Goal: Use online tool/utility: Use online tool/utility

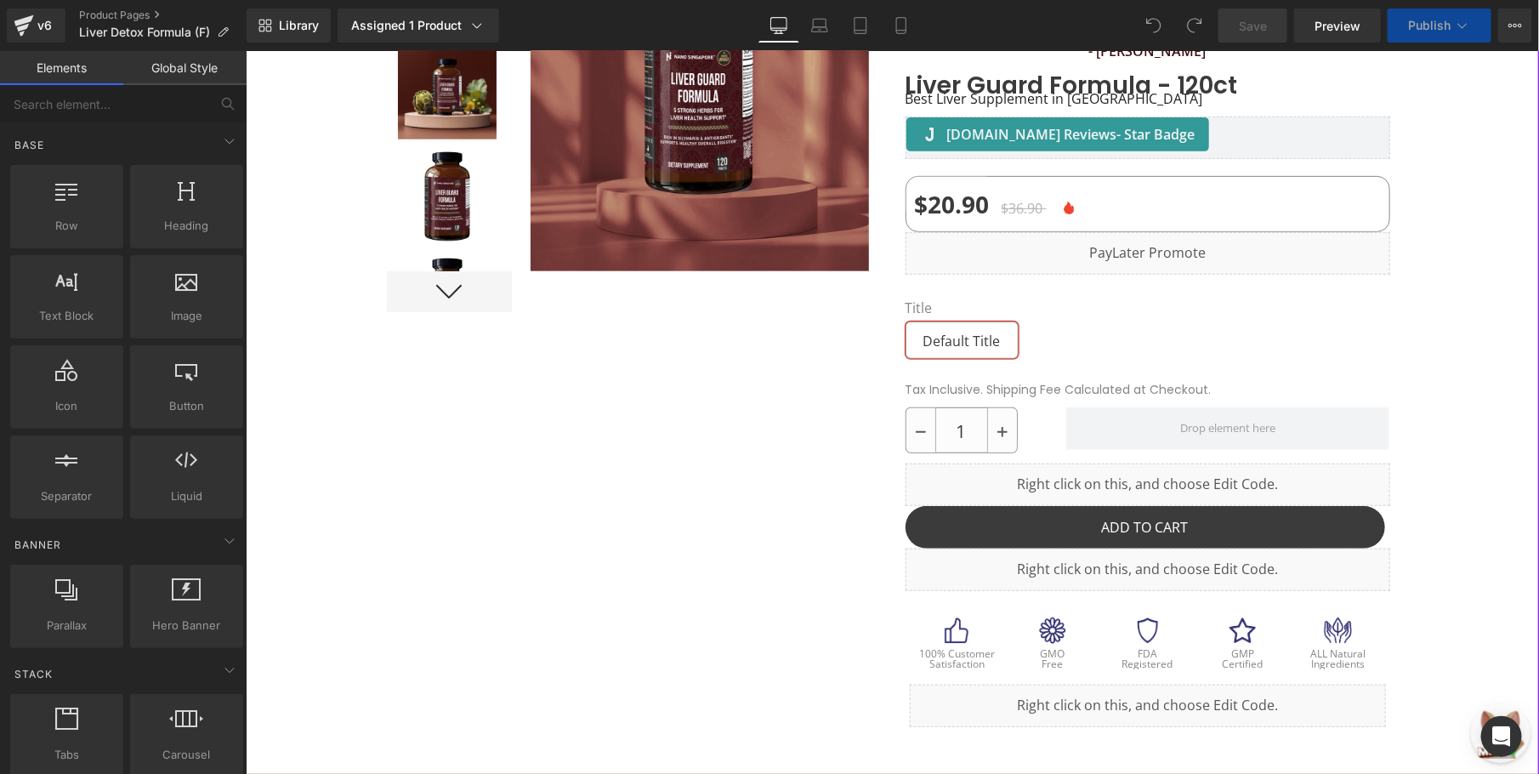
scroll to position [510, 0]
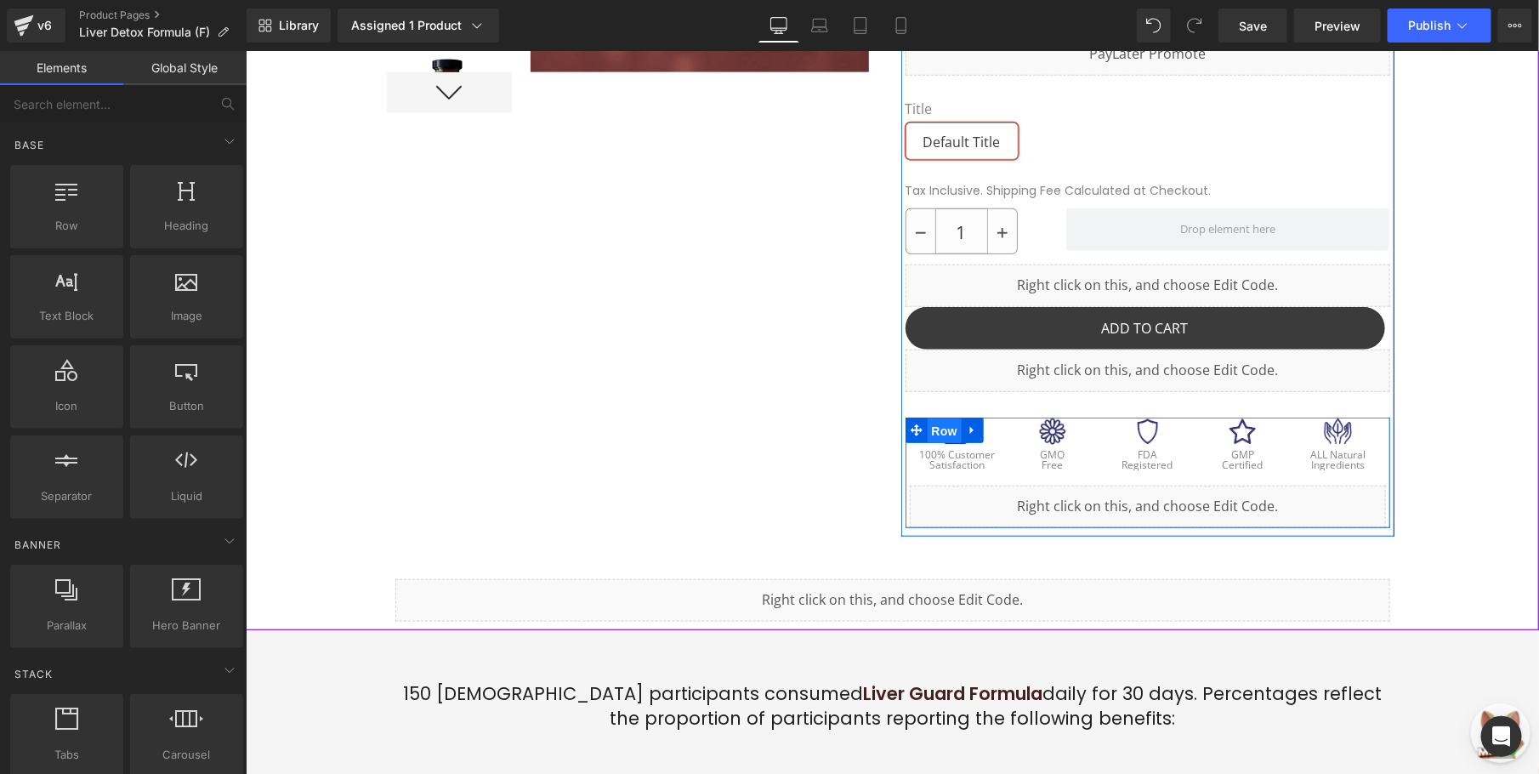
click at [931, 434] on span "Row" at bounding box center [944, 430] width 34 height 26
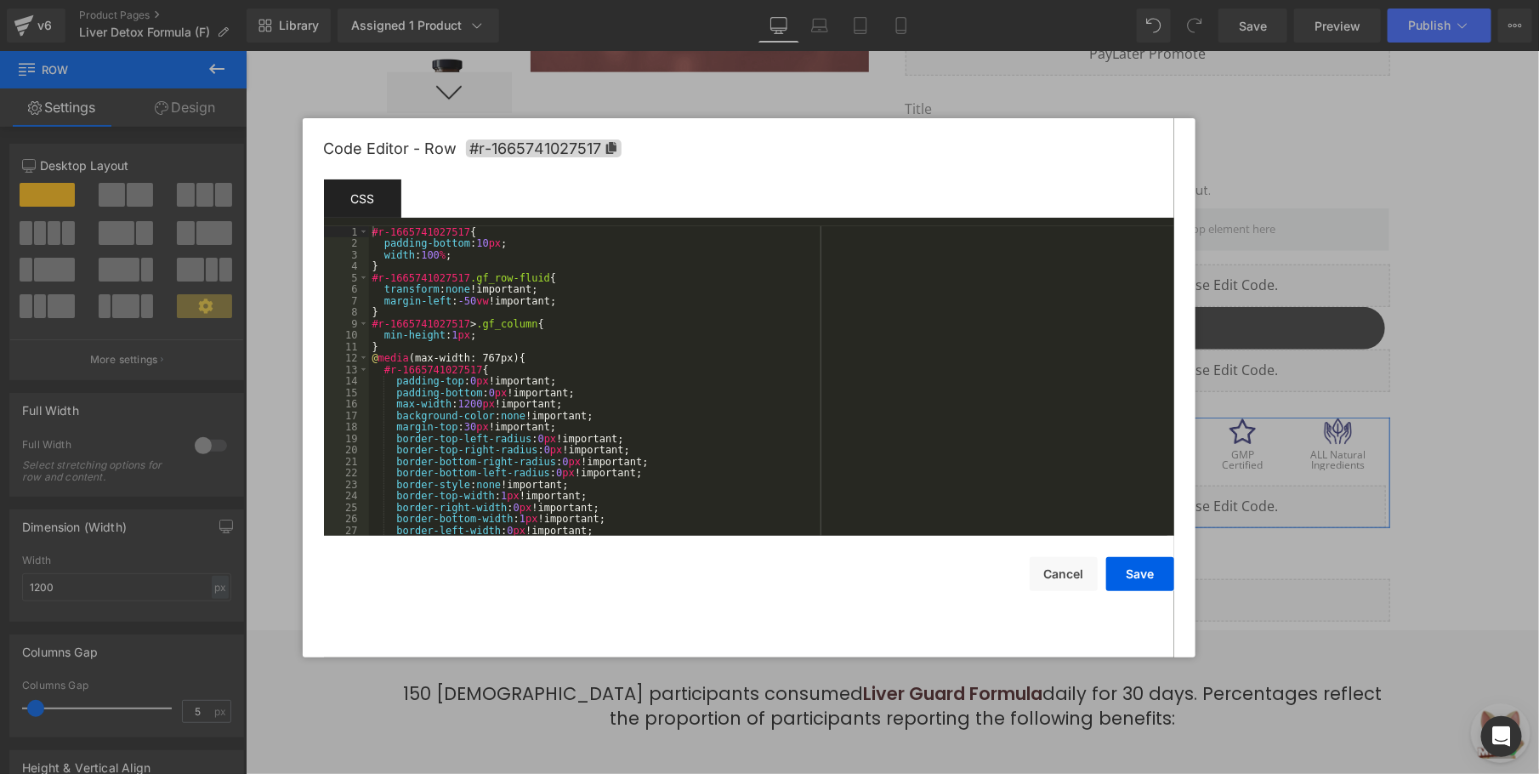
click at [921, 0] on div "Row You are previewing how the will restyle your page. You can not edit Element…" at bounding box center [769, 0] width 1539 height 0
click at [557, 441] on div "#r-1665741027517 { padding-bottom : 10 px ; width : 100 % ; } #r-1665741027517 …" at bounding box center [768, 392] width 798 height 333
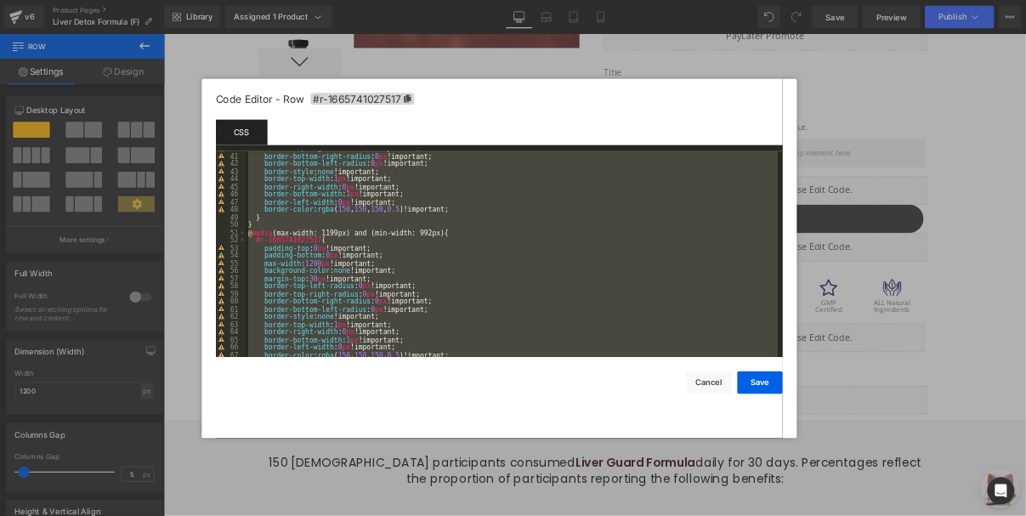
scroll to position [941, 0]
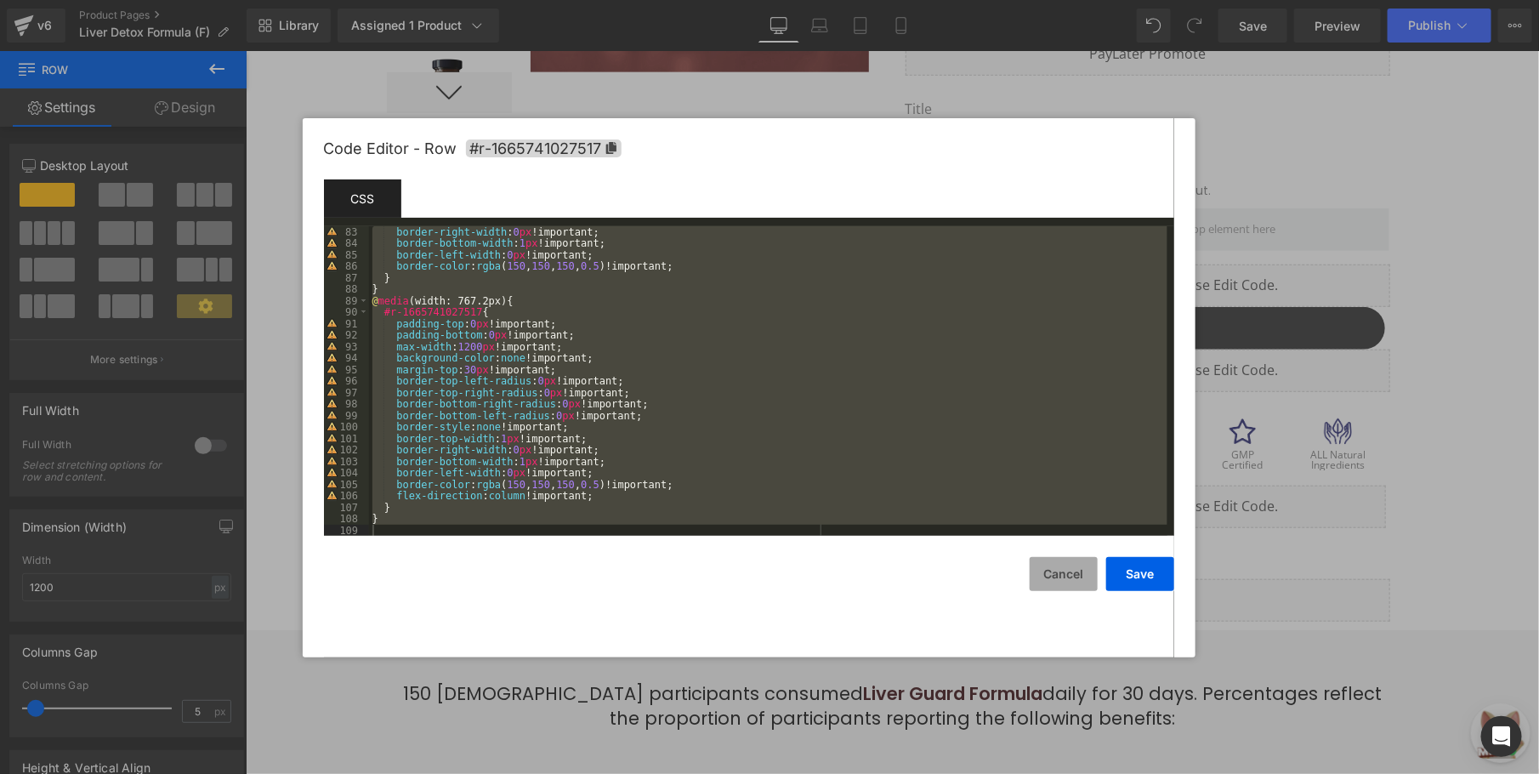
click at [1059, 579] on button "Cancel" at bounding box center [1064, 574] width 68 height 34
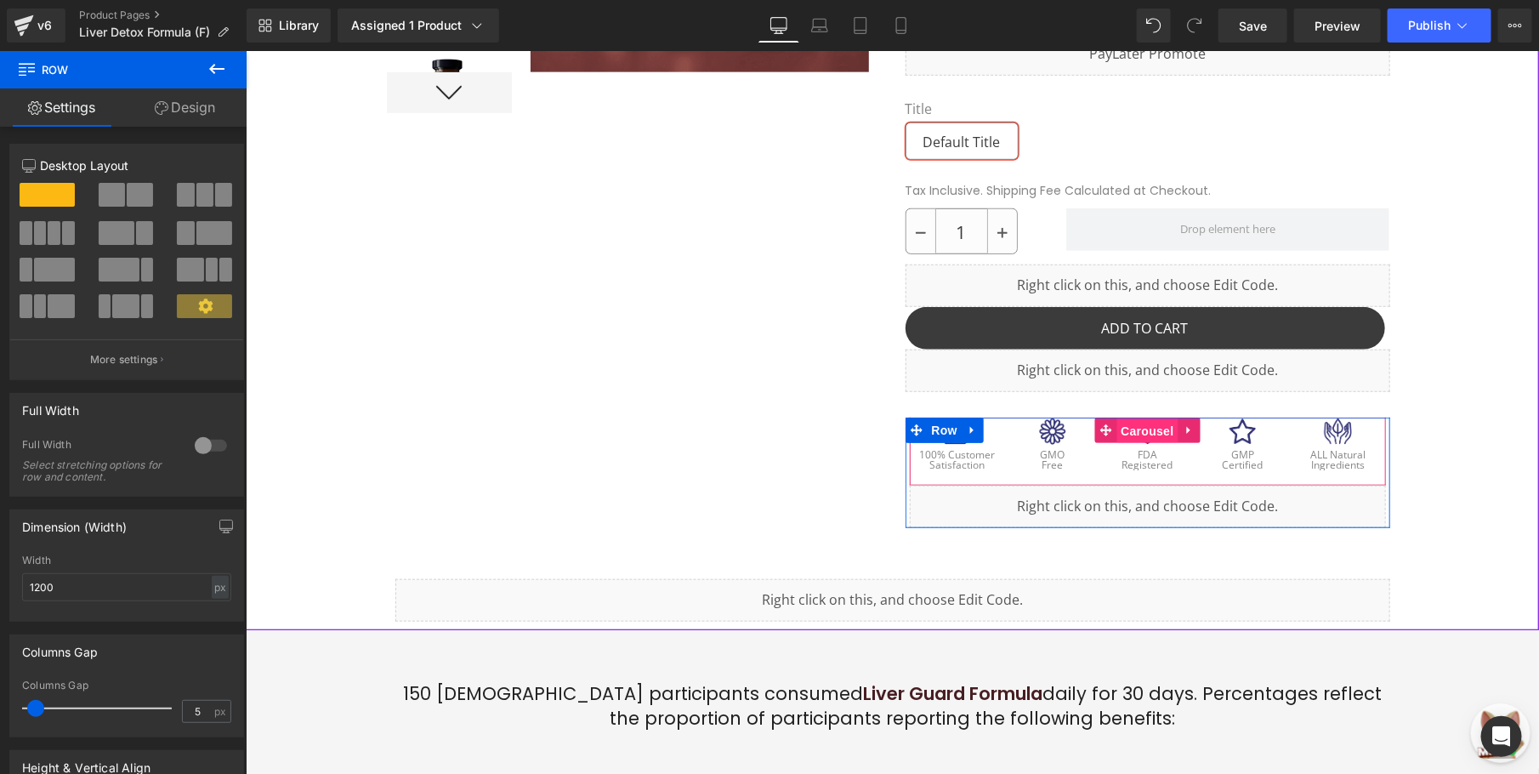
click at [1138, 433] on span "Carousel" at bounding box center [1146, 430] width 61 height 26
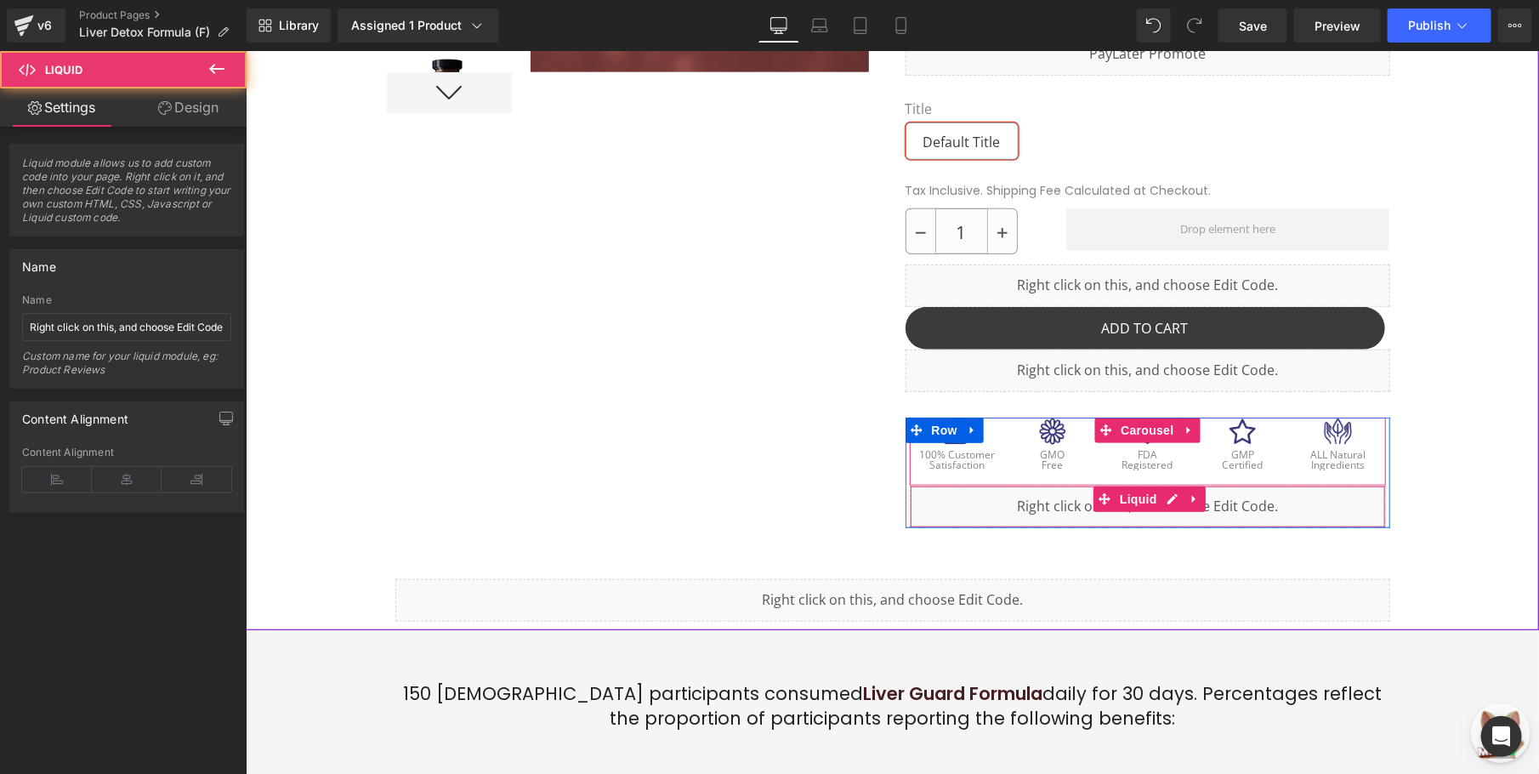
click at [1031, 512] on div "Liquid" at bounding box center [1147, 506] width 476 height 43
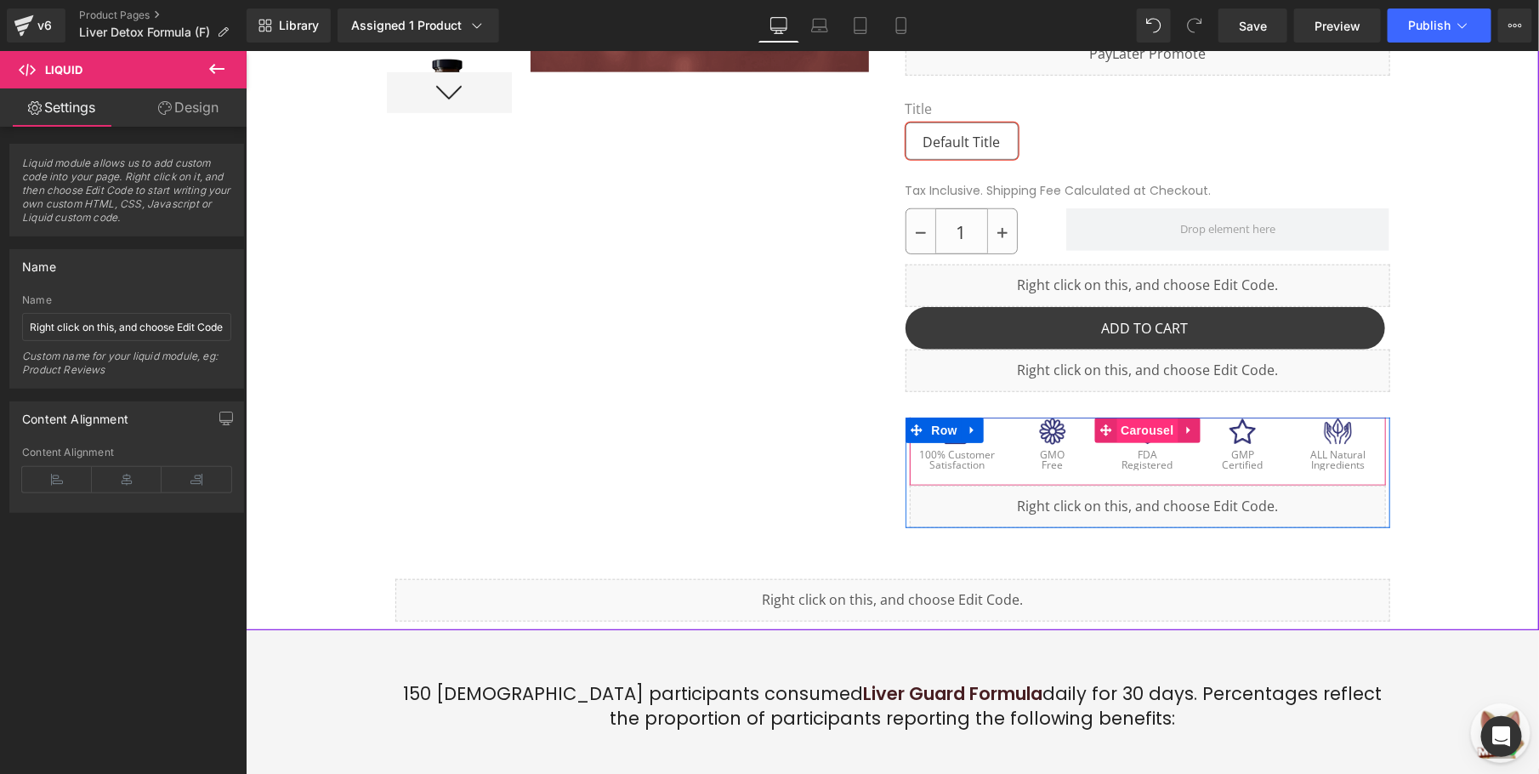
click at [1122, 423] on span "Carousel" at bounding box center [1146, 430] width 61 height 26
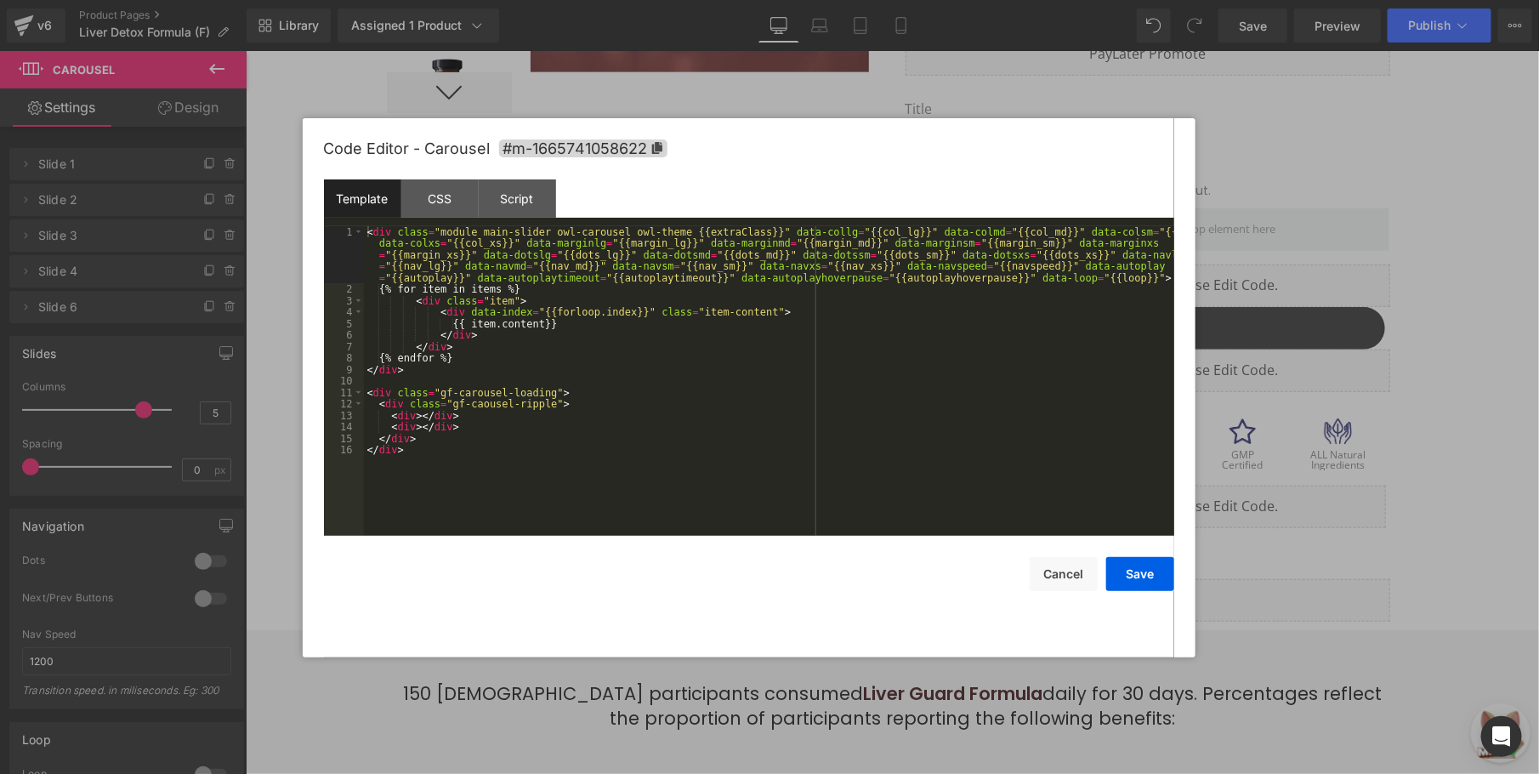
click at [1098, 0] on div "Carousel You are previewing how the will restyle your page. You can not edit El…" at bounding box center [769, 0] width 1539 height 0
click at [497, 465] on div "< div class = "module main-slider owl-carousel owl-theme {{extraClass}}" data-c…" at bounding box center [769, 415] width 810 height 379
click at [460, 202] on div "CSS" at bounding box center [439, 198] width 77 height 38
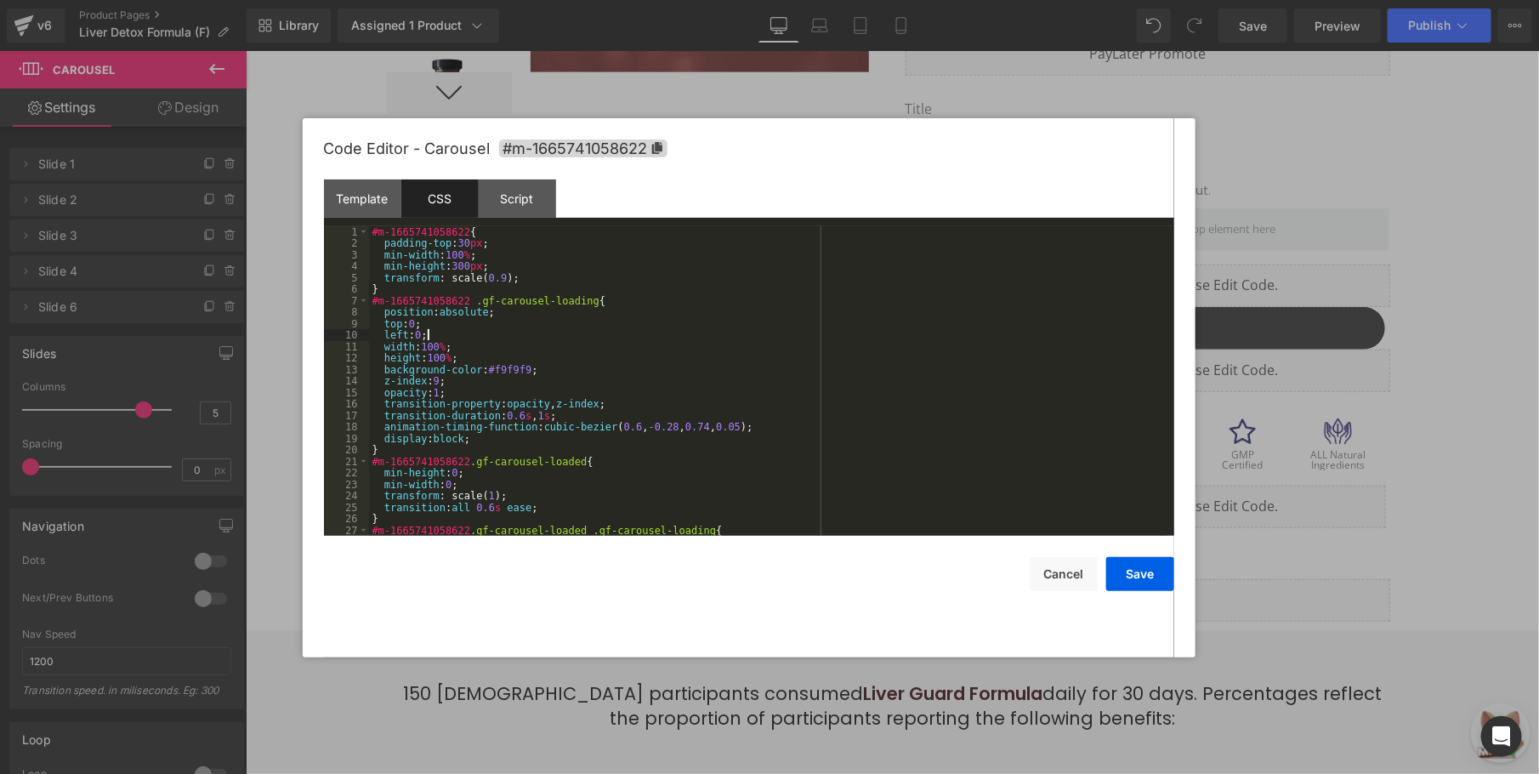
click at [595, 334] on div "#m-1665741058622 { padding-top : 30 px ; min-width : 100 % ; min-height : 300 p…" at bounding box center [768, 392] width 798 height 333
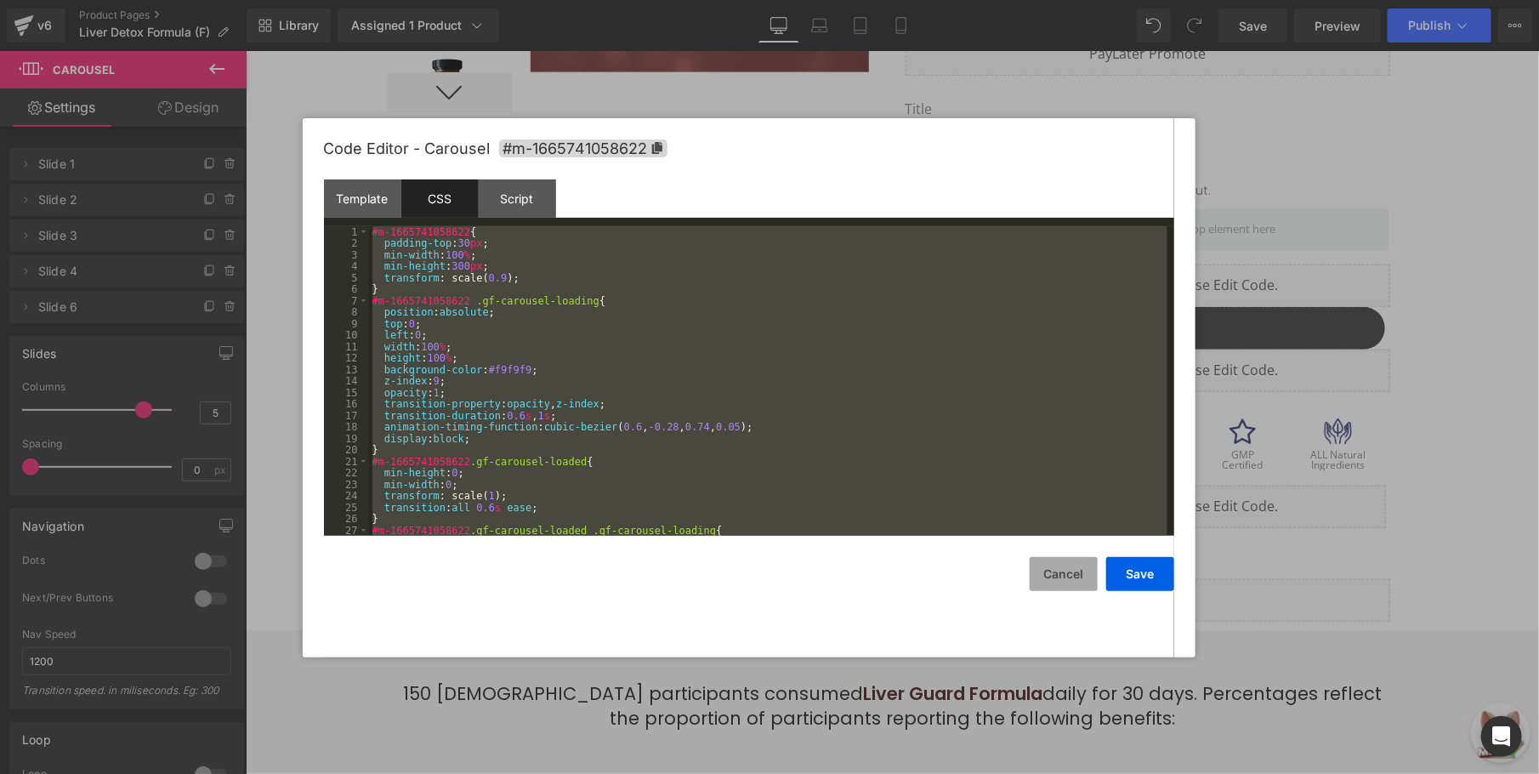
click at [1052, 561] on button "Cancel" at bounding box center [1064, 574] width 68 height 34
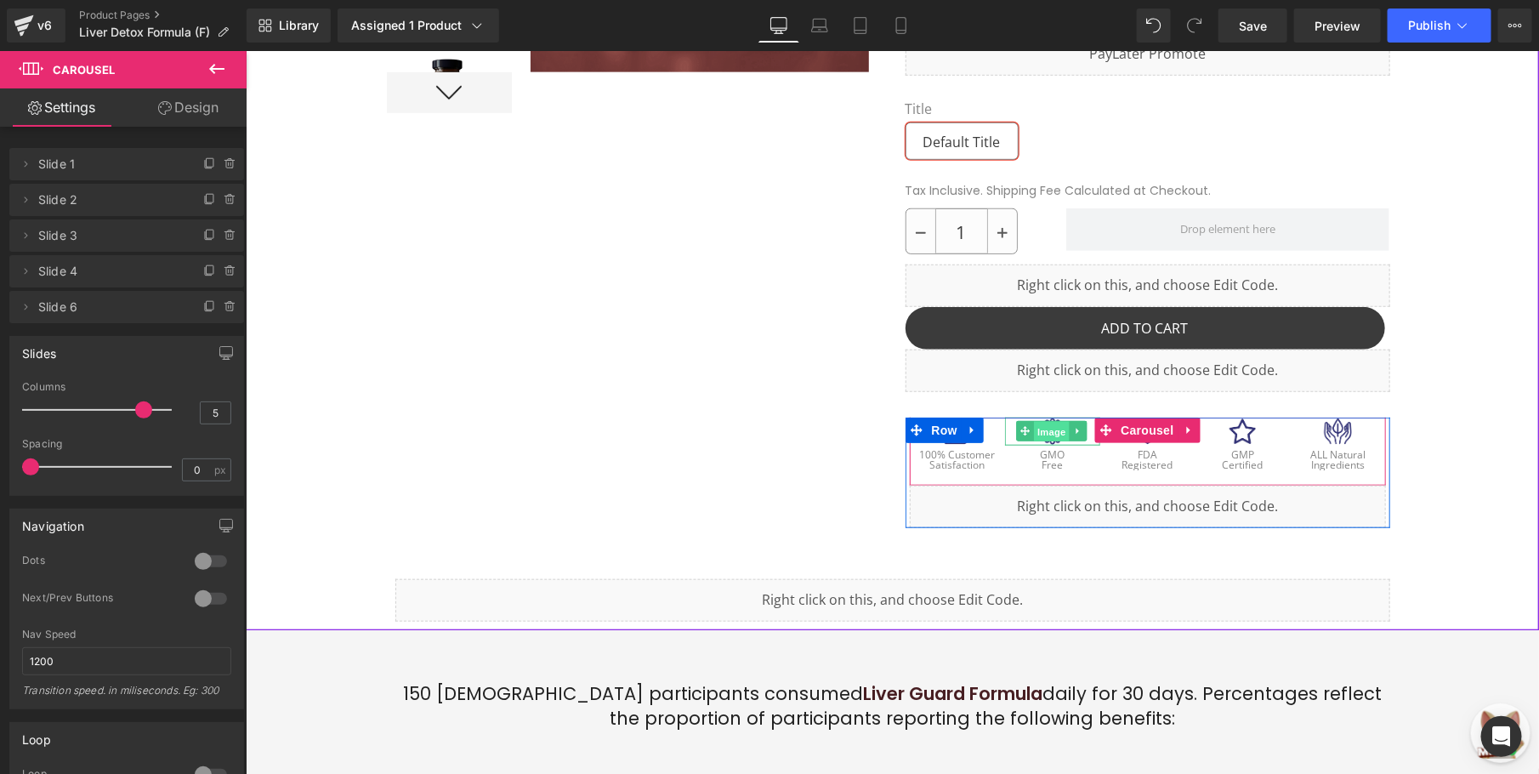
click at [1044, 434] on span "Image" at bounding box center [1052, 431] width 36 height 20
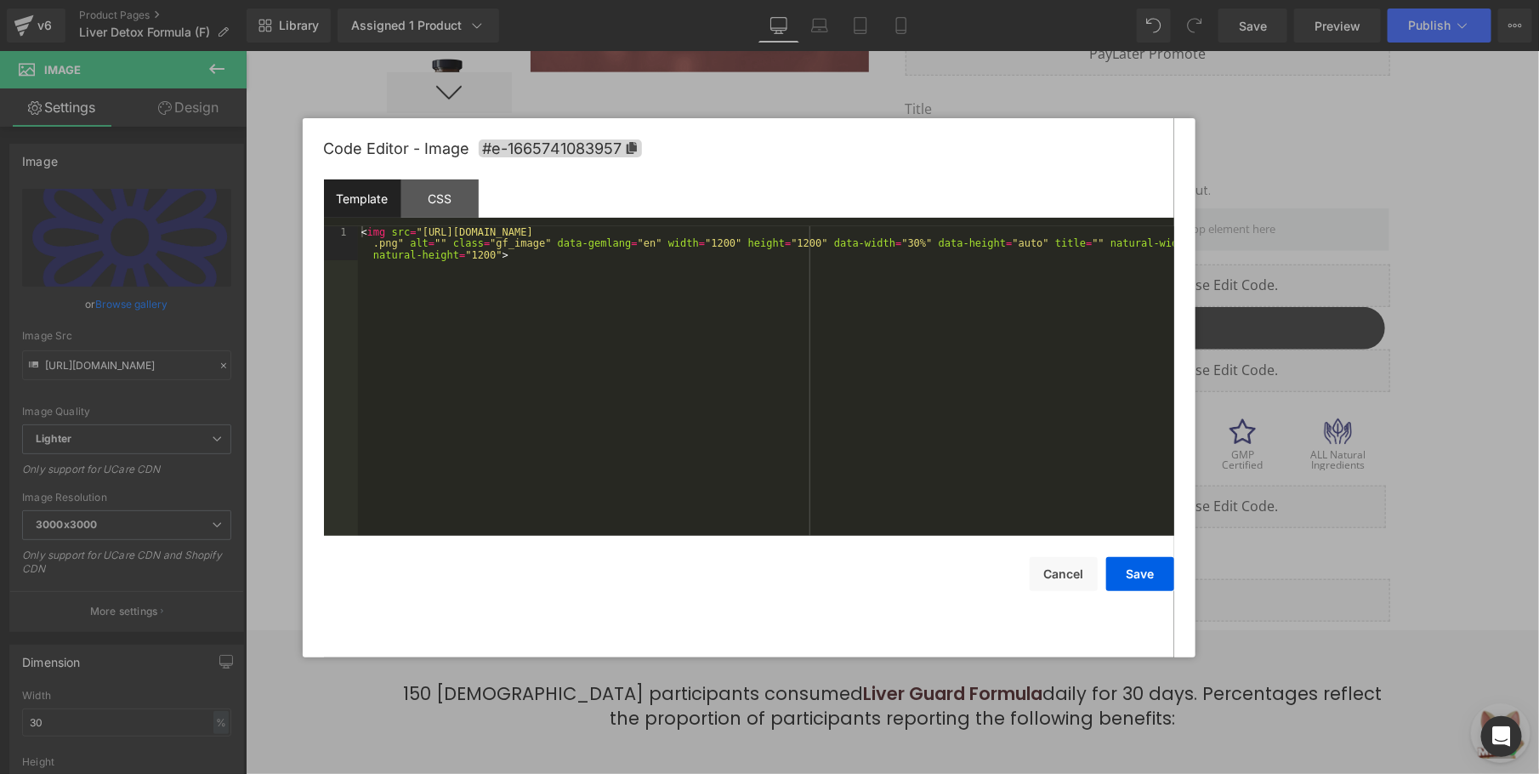
click at [1023, 0] on div "Image You are previewing how the will restyle your page. You can not edit Eleme…" at bounding box center [769, 0] width 1539 height 0
click at [1069, 576] on button "Cancel" at bounding box center [1064, 574] width 68 height 34
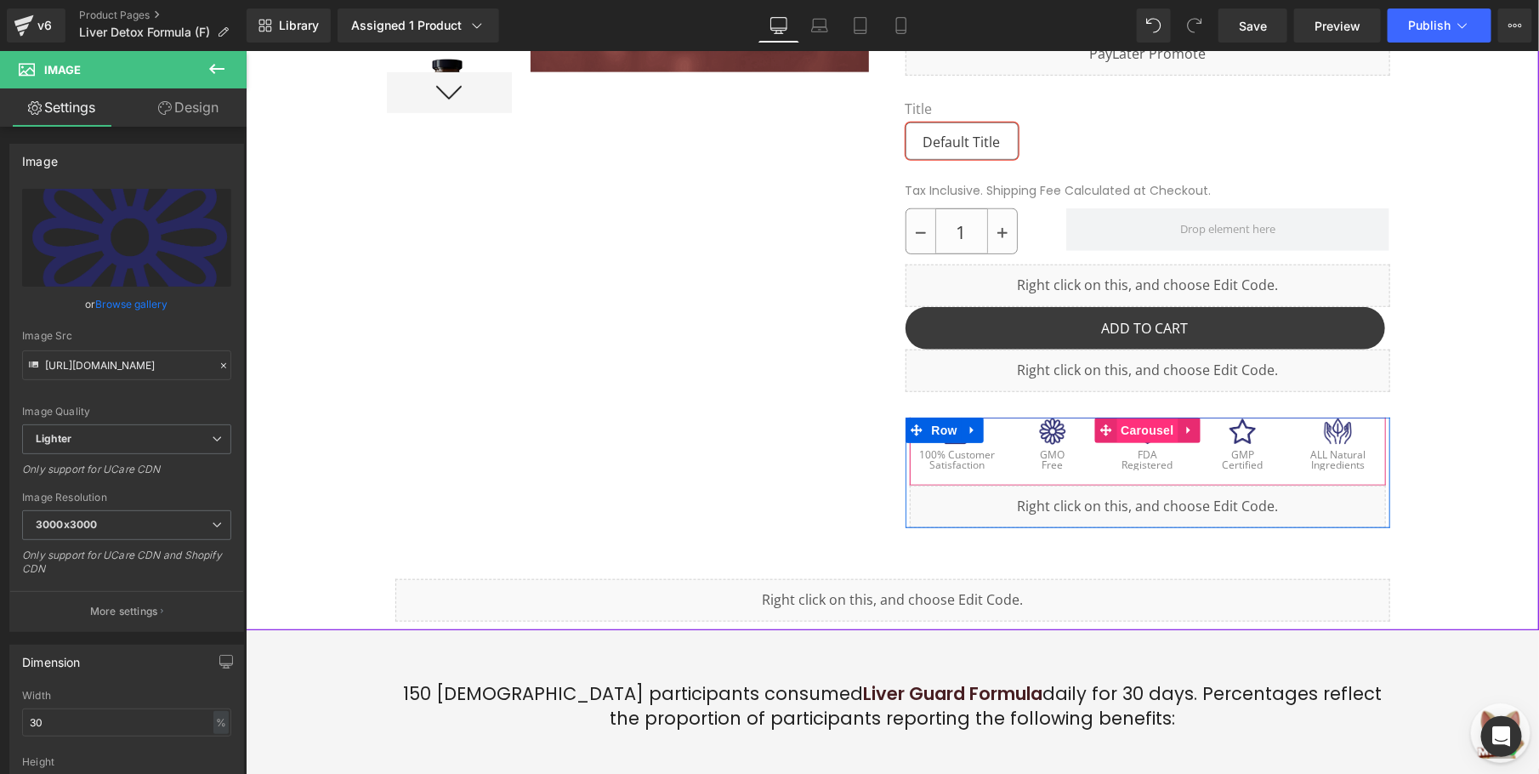
click at [1143, 431] on span "Carousel" at bounding box center [1146, 430] width 61 height 26
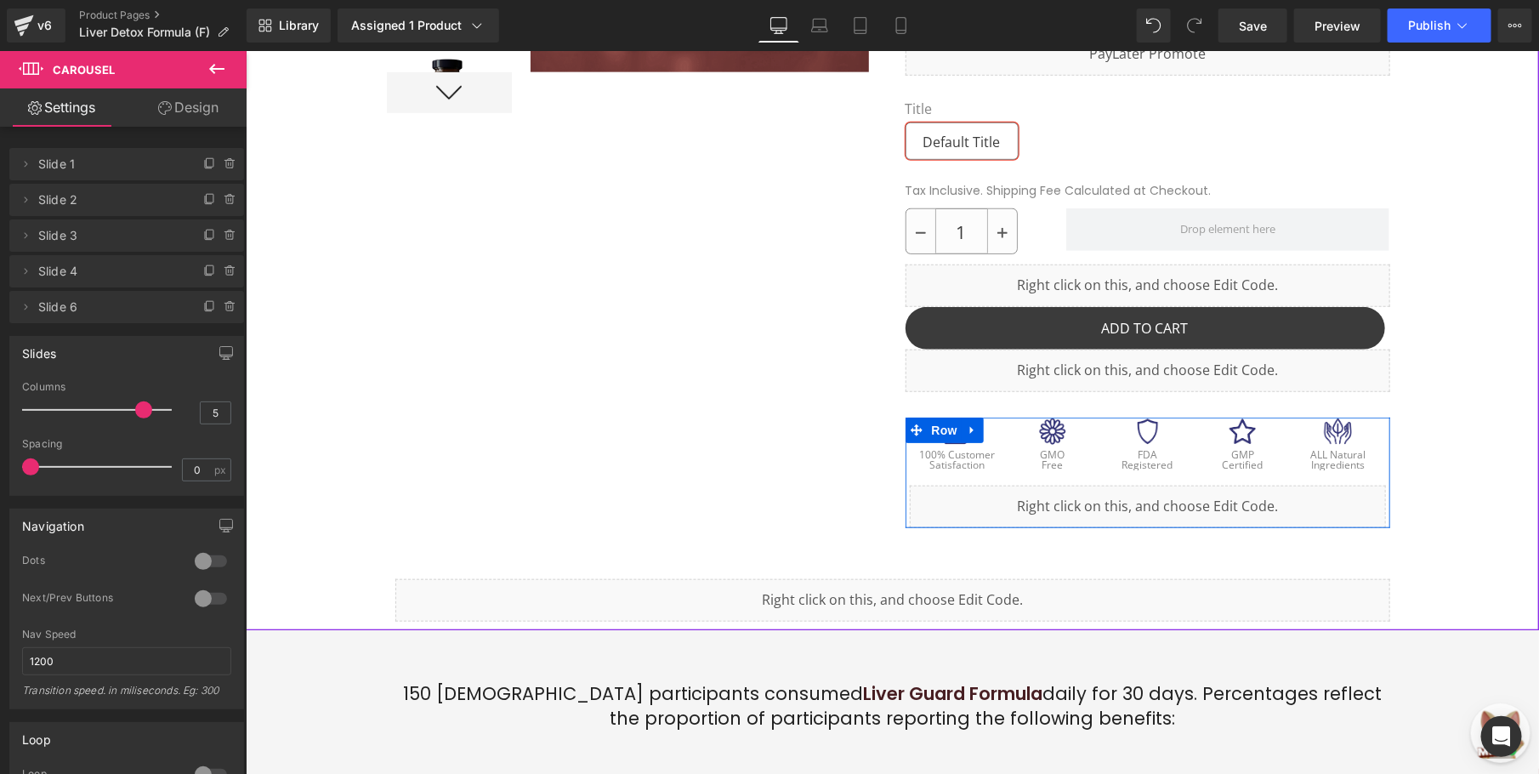
click at [931, 442] on li "Row" at bounding box center [933, 430] width 56 height 26
click at [985, 431] on div at bounding box center [956, 431] width 95 height 29
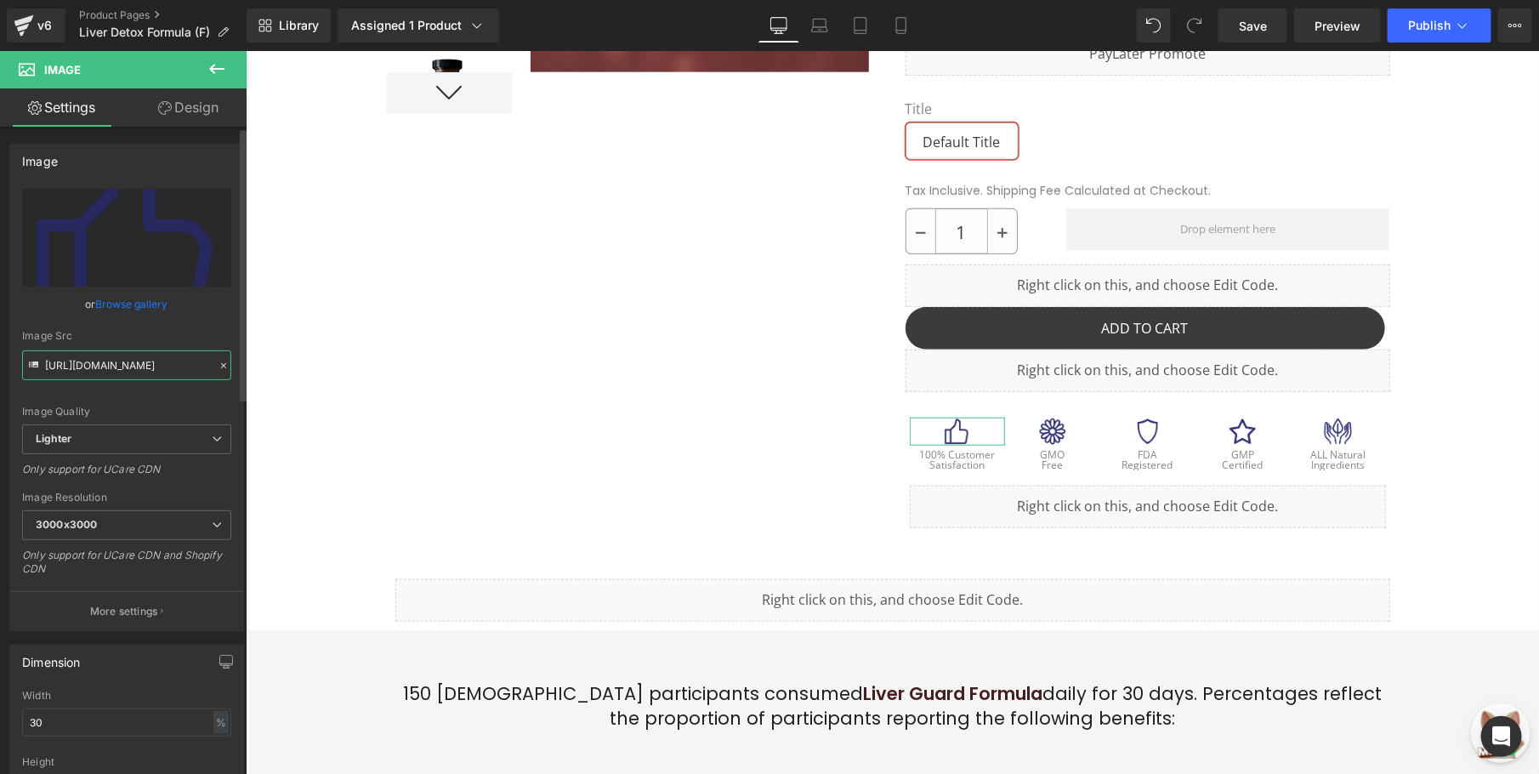
click at [128, 363] on input "[URL][DOMAIN_NAME]" at bounding box center [126, 365] width 209 height 30
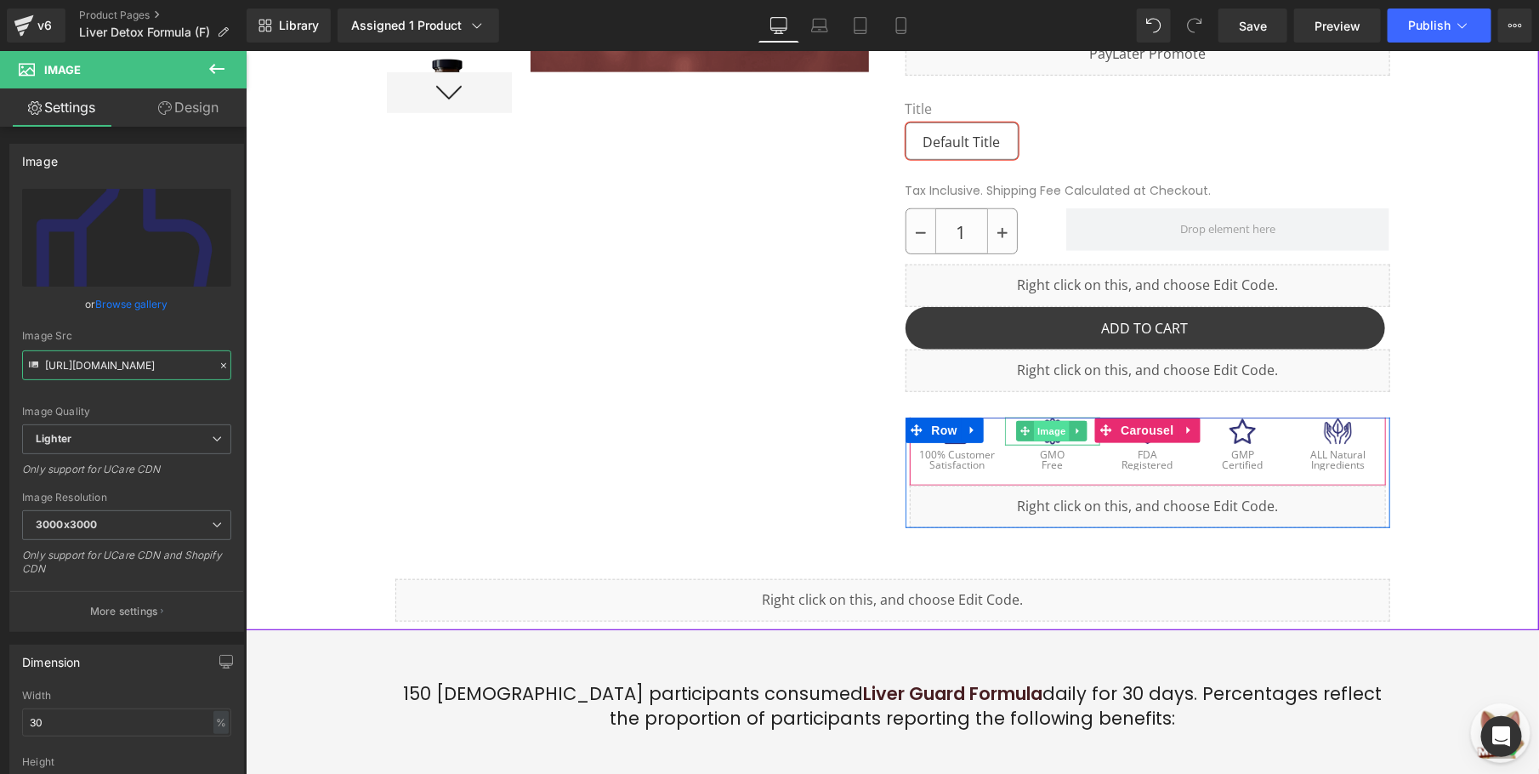
drag, startPoint x: 1044, startPoint y: 431, endPoint x: 1036, endPoint y: 429, distance: 8.9
click at [1044, 431] on span "Image" at bounding box center [1052, 430] width 36 height 20
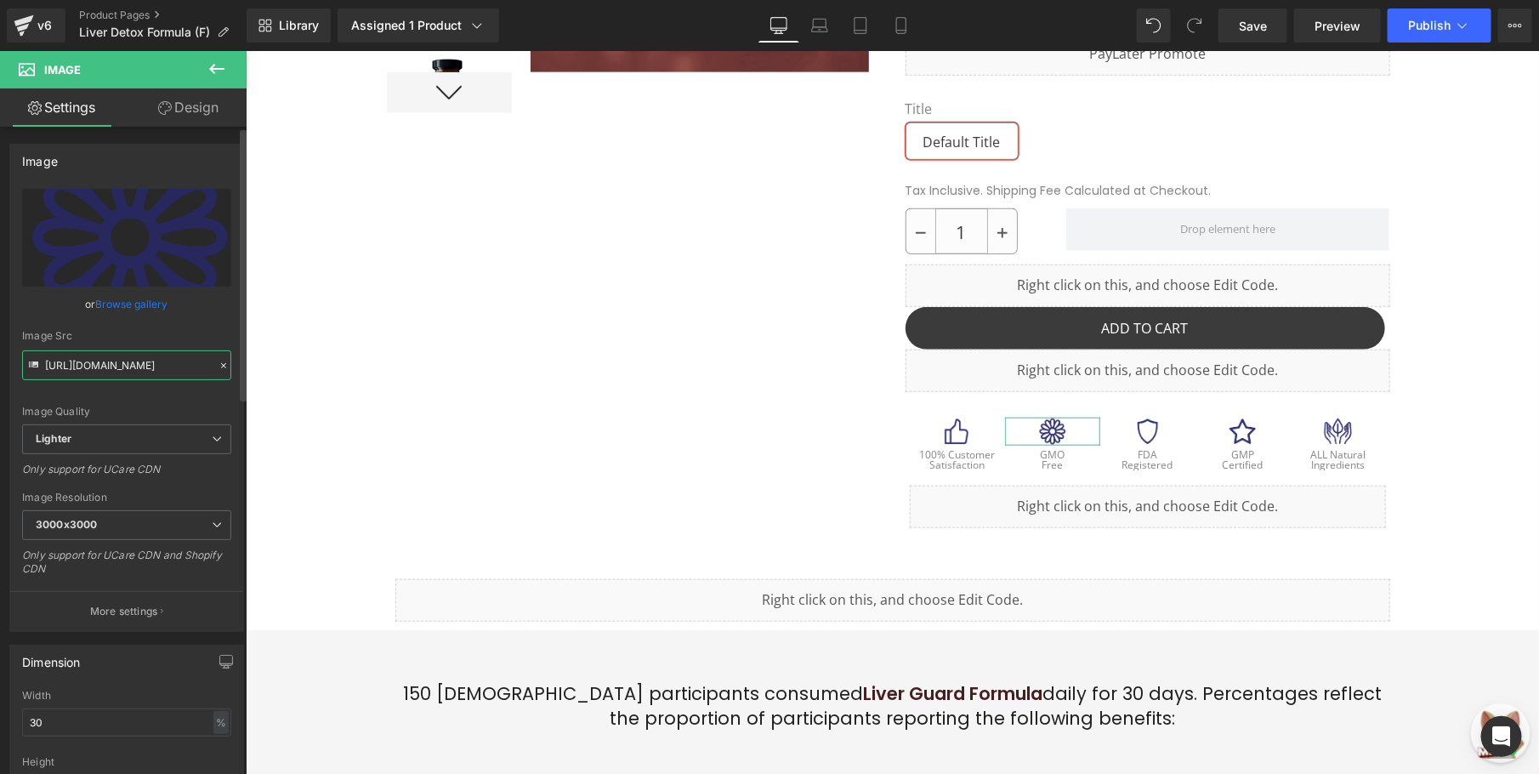
click at [135, 355] on input "[URL][DOMAIN_NAME]" at bounding box center [126, 365] width 209 height 30
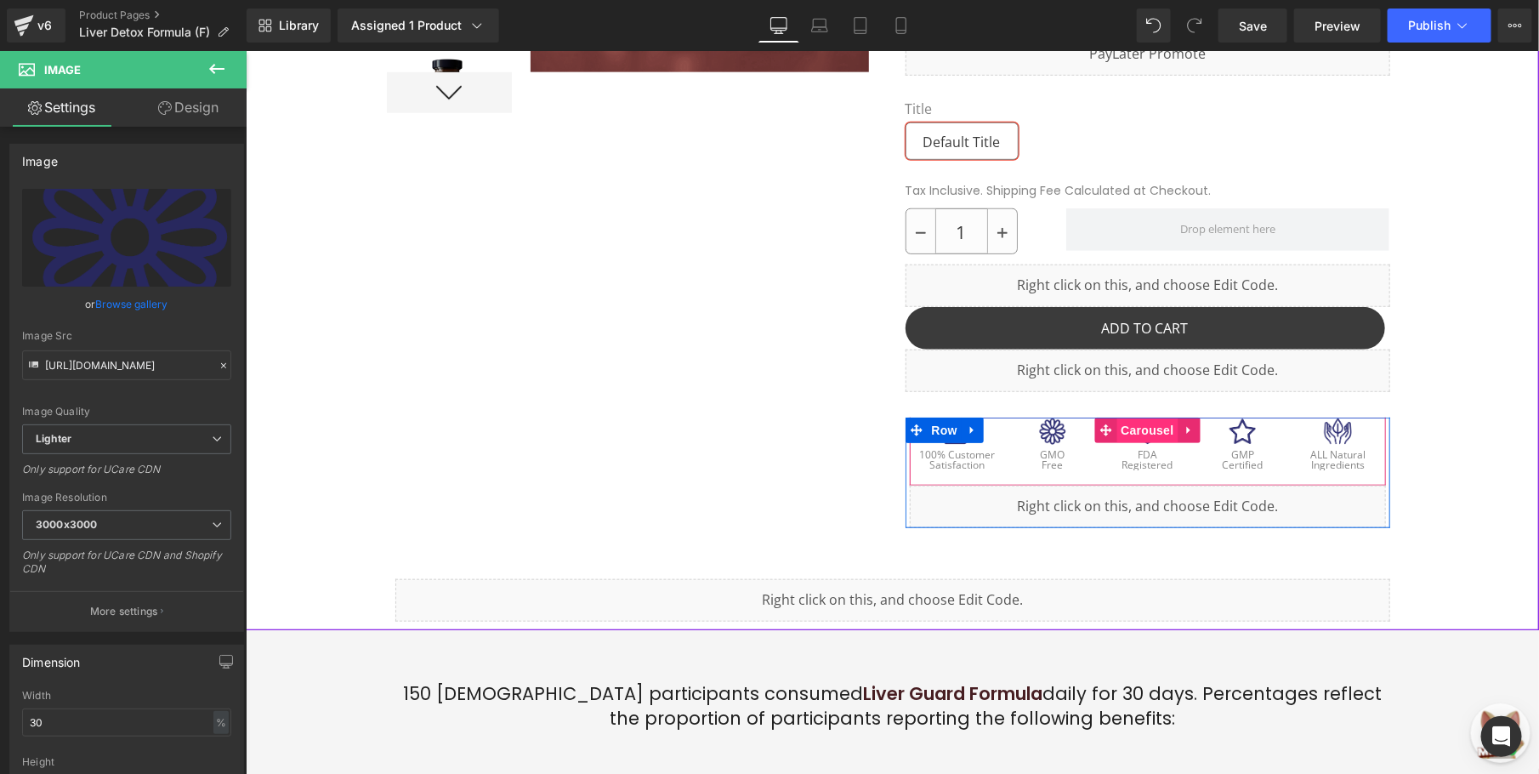
click at [1139, 431] on span "Carousel" at bounding box center [1146, 430] width 61 height 26
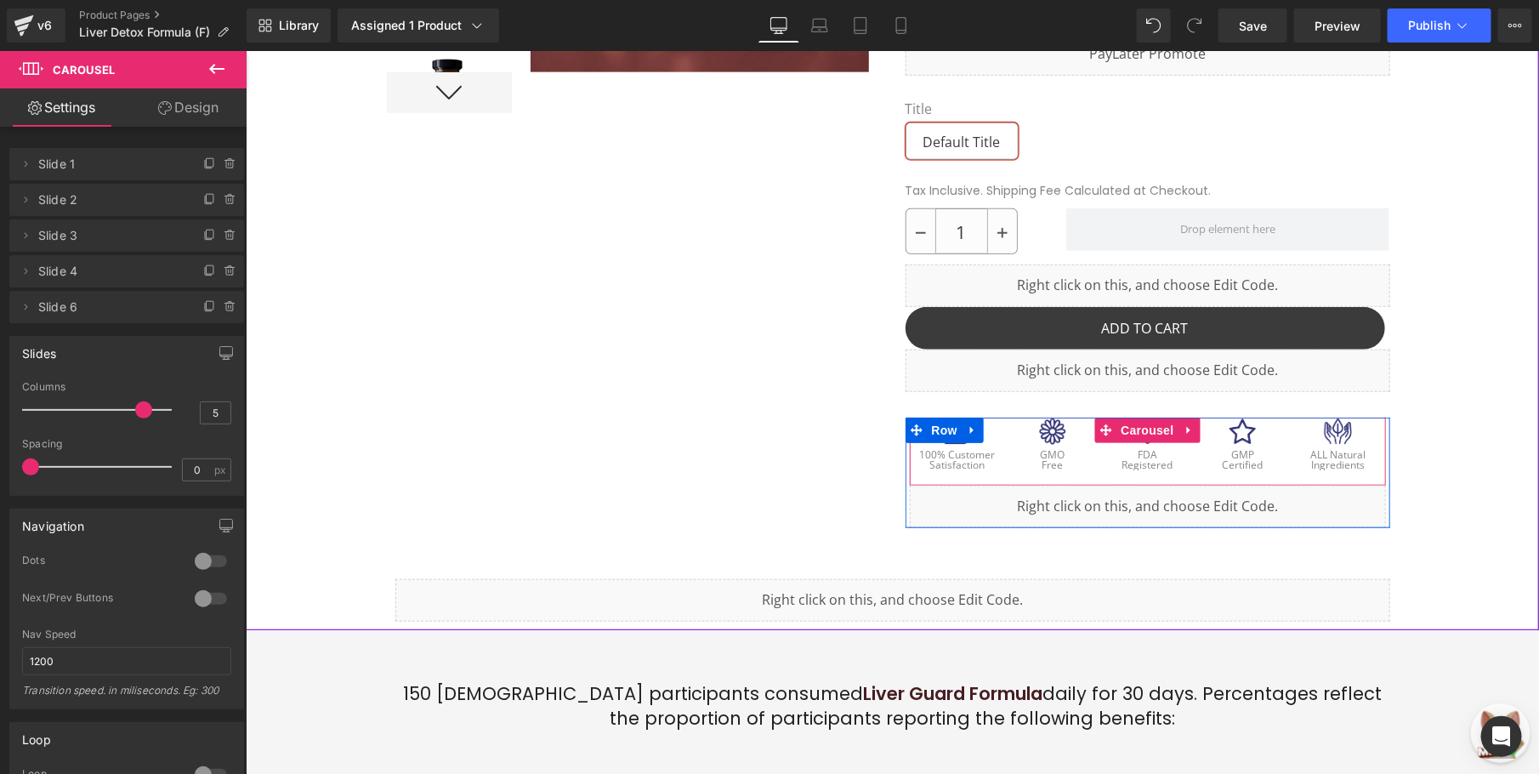
click at [1269, 423] on div at bounding box center [1242, 431] width 95 height 29
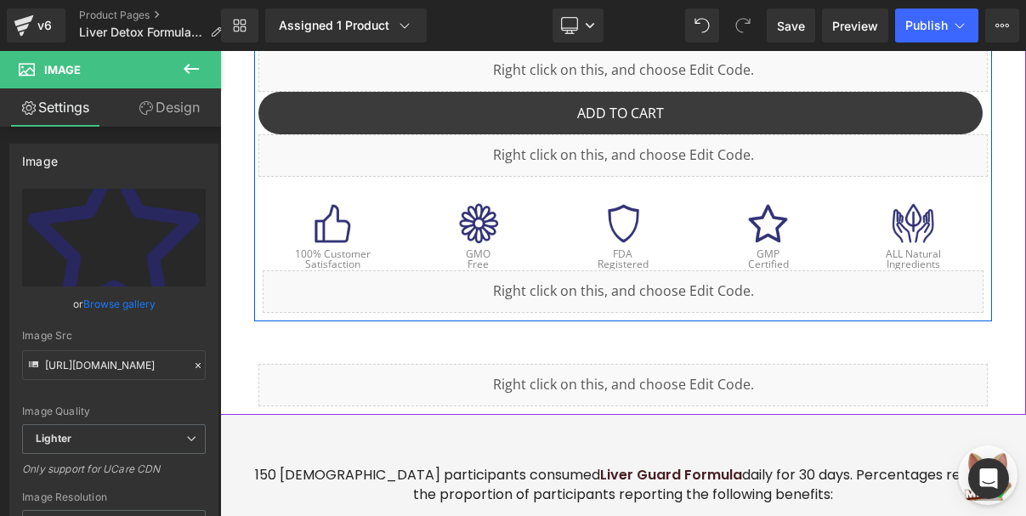
scroll to position [1360, 0]
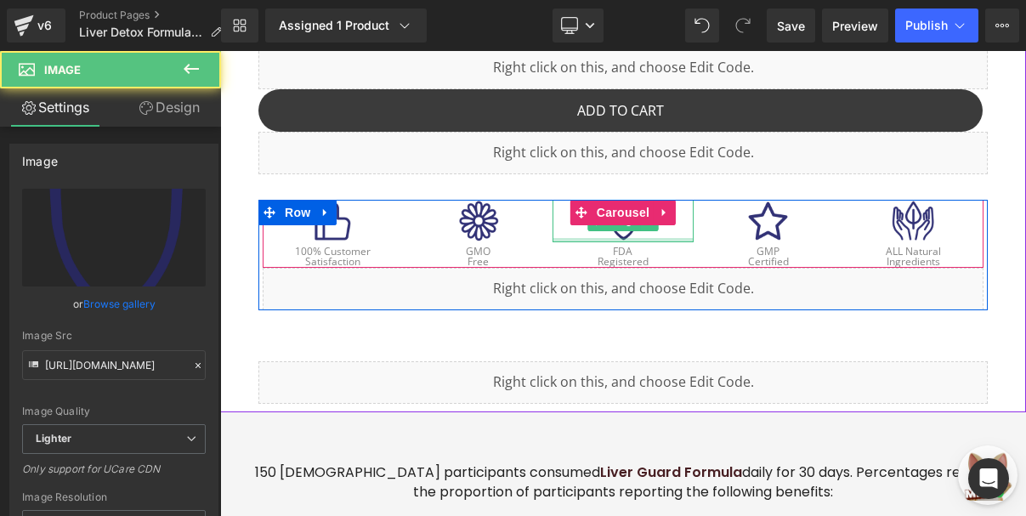
click at [619, 238] on div at bounding box center [623, 240] width 141 height 4
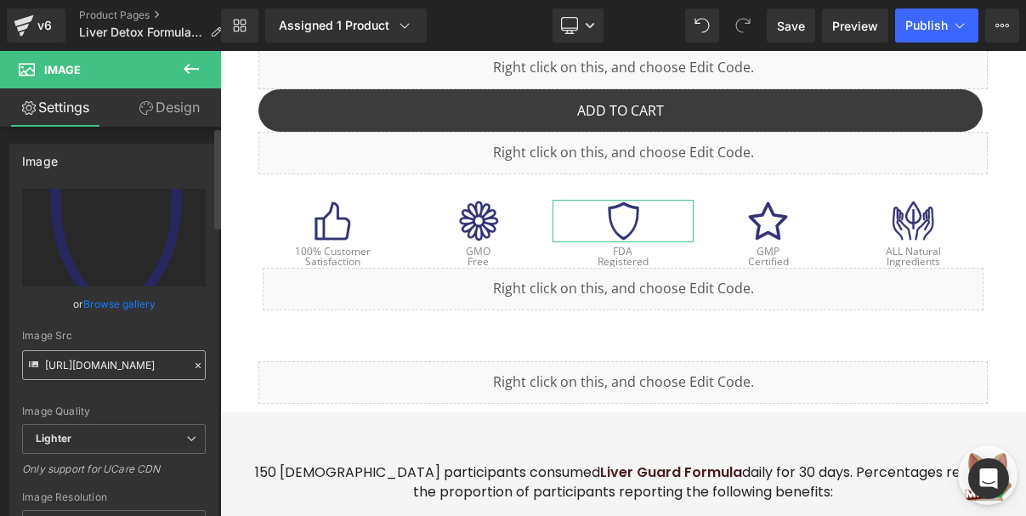
click at [111, 372] on input "[URL][DOMAIN_NAME]" at bounding box center [114, 365] width 184 height 30
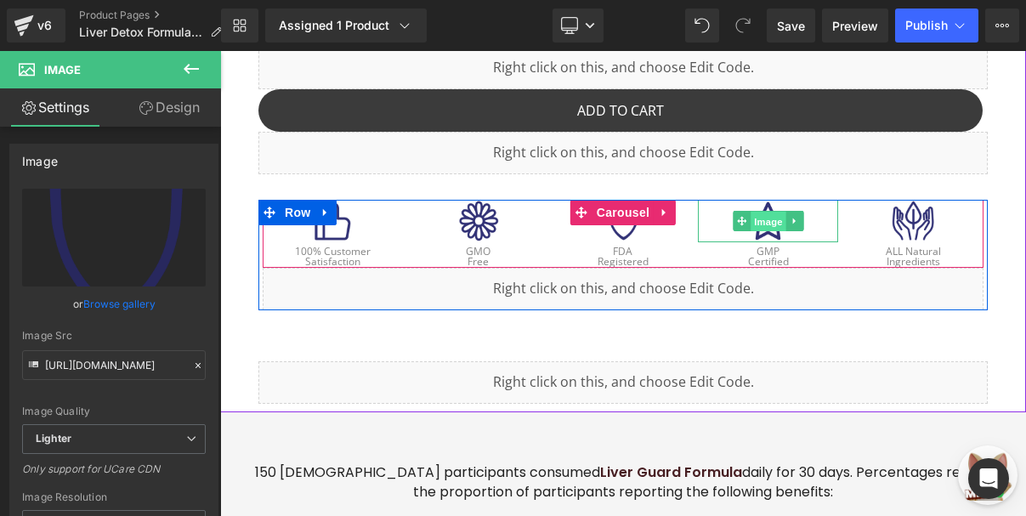
click at [764, 212] on span "Image" at bounding box center [769, 222] width 36 height 20
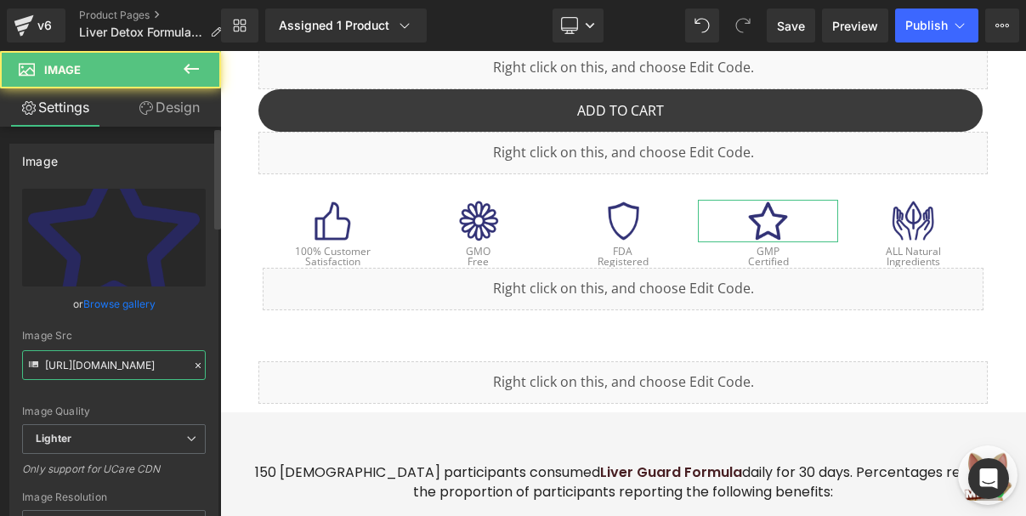
click at [91, 367] on input "[URL][DOMAIN_NAME]" at bounding box center [114, 365] width 184 height 30
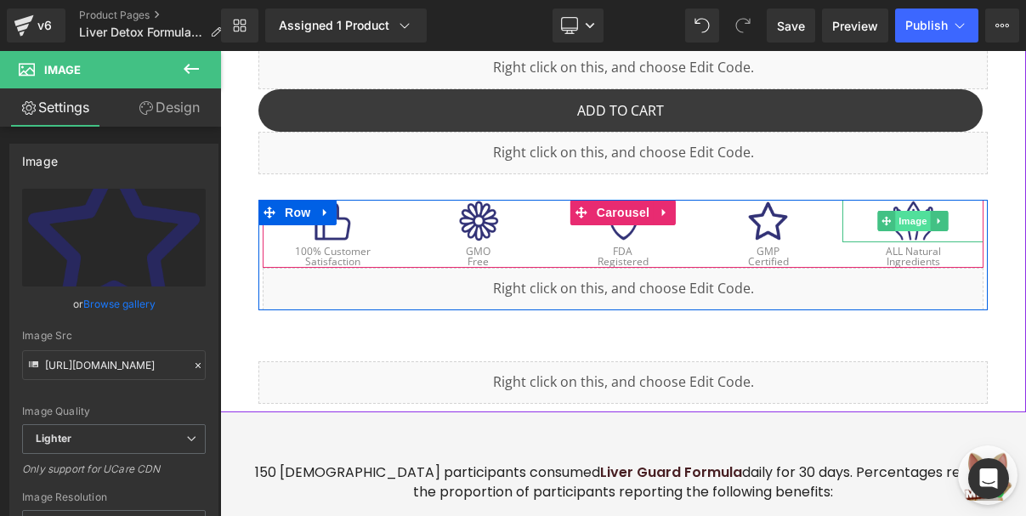
click at [913, 211] on span "Image" at bounding box center [913, 221] width 36 height 20
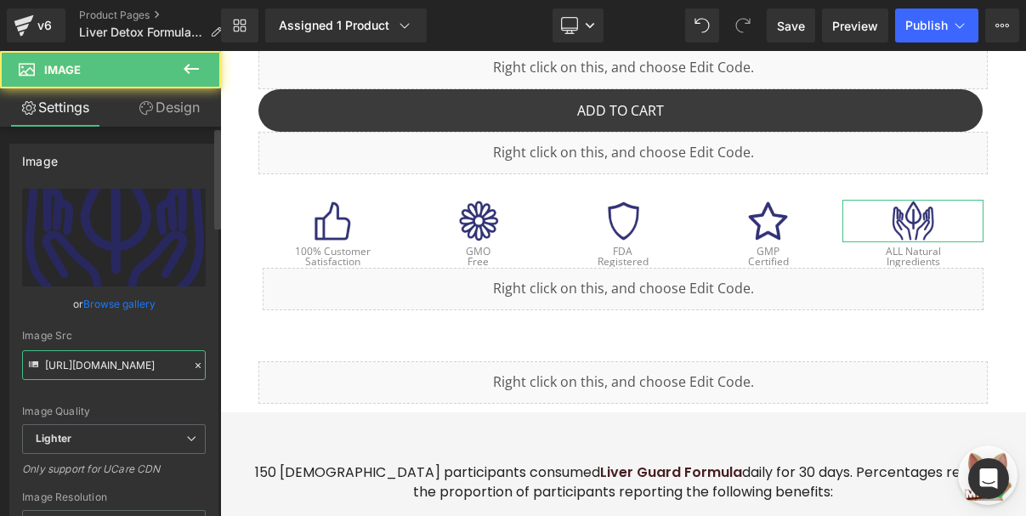
click at [140, 366] on input "[URL][DOMAIN_NAME]" at bounding box center [114, 365] width 184 height 30
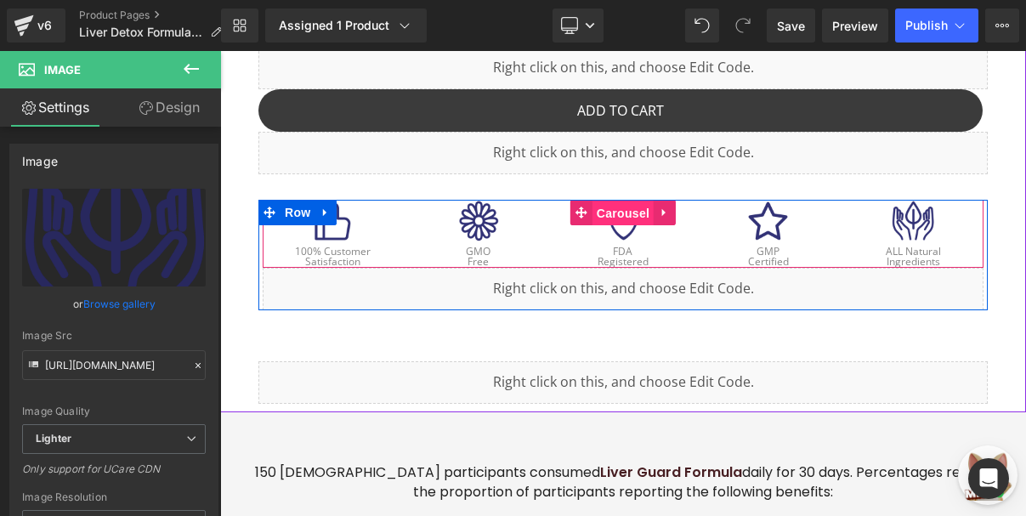
click at [608, 201] on span "Carousel" at bounding box center [623, 214] width 61 height 26
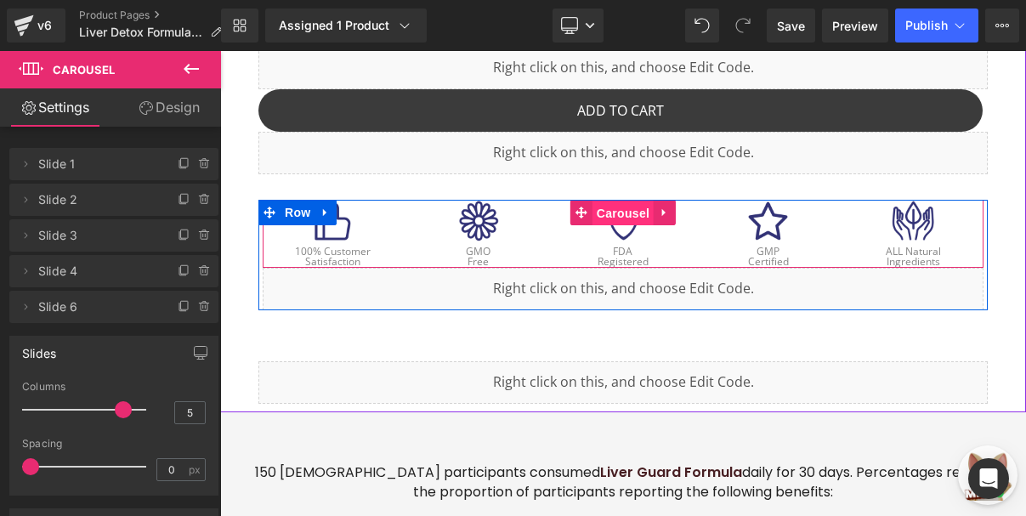
click at [608, 201] on span "Carousel" at bounding box center [623, 214] width 61 height 26
click at [328, 211] on span "Image" at bounding box center [333, 221] width 36 height 20
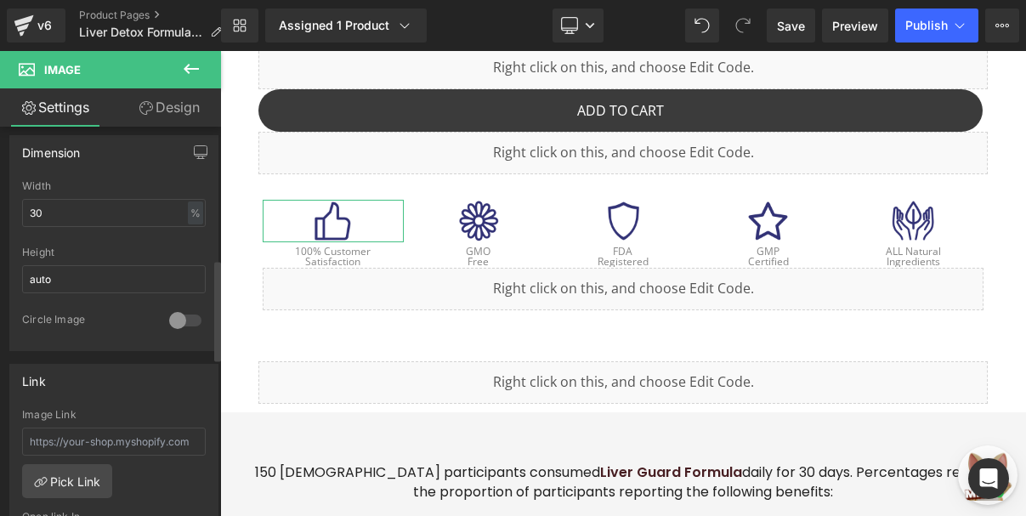
scroll to position [510, 0]
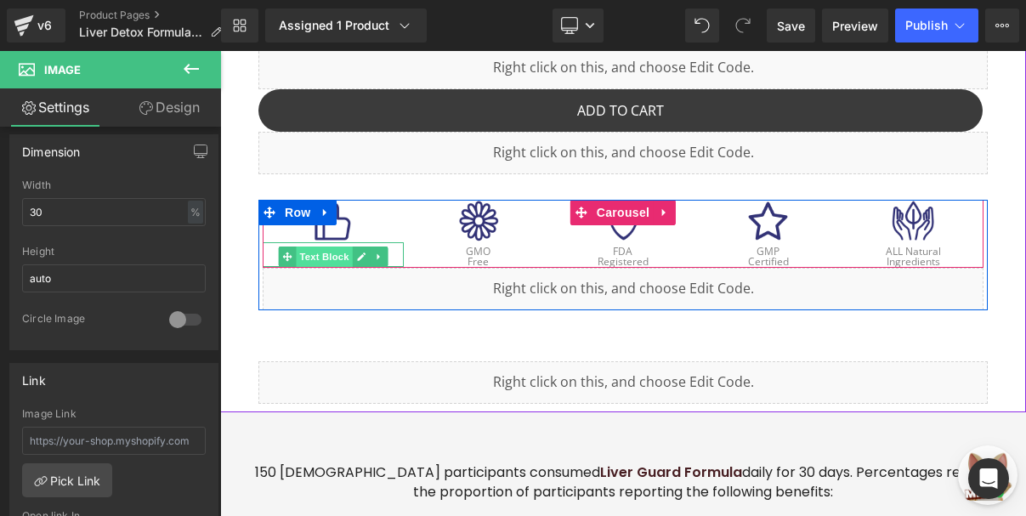
click at [328, 247] on span "Text Block" at bounding box center [324, 257] width 56 height 20
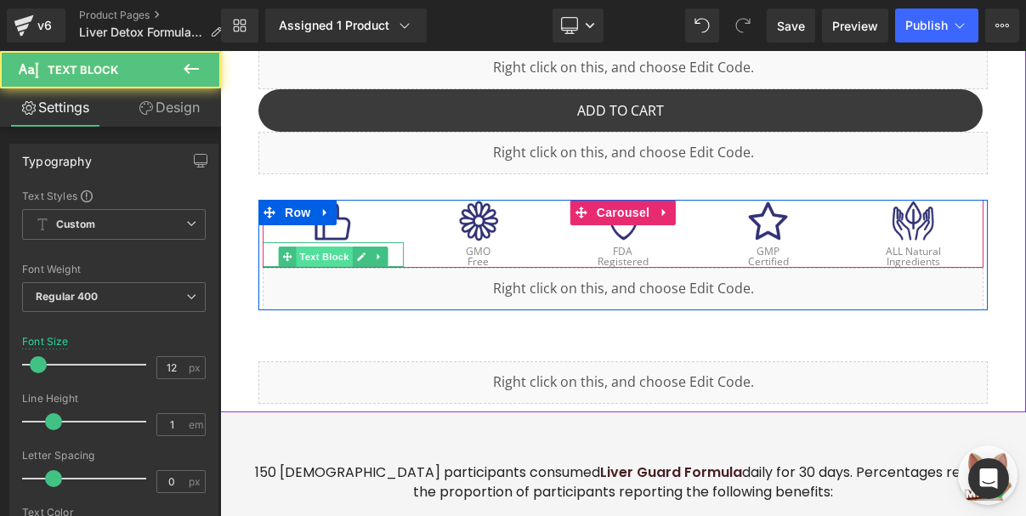
click at [323, 247] on span "Text Block" at bounding box center [324, 257] width 56 height 20
click at [272, 247] on p "100% Customer" at bounding box center [333, 252] width 141 height 10
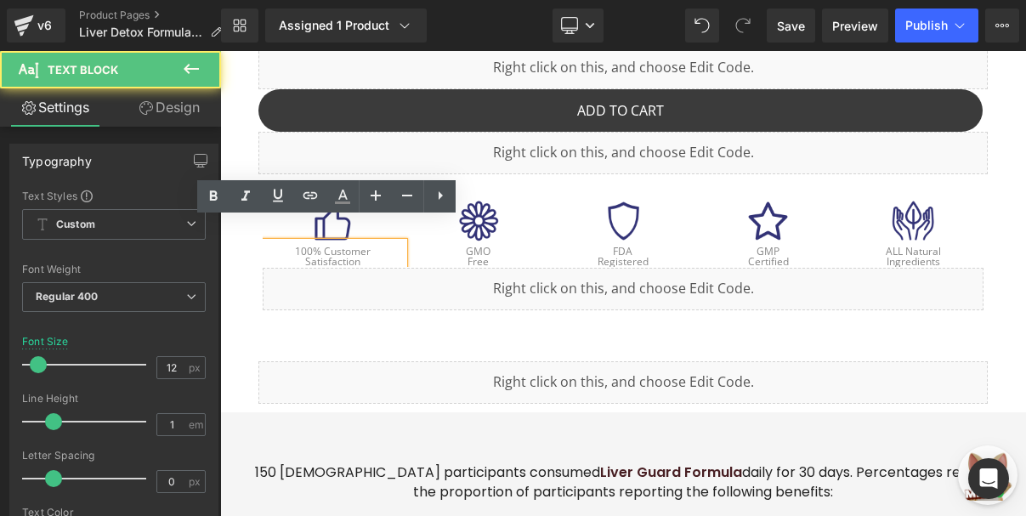
click at [267, 247] on p "100% Customer" at bounding box center [333, 252] width 141 height 10
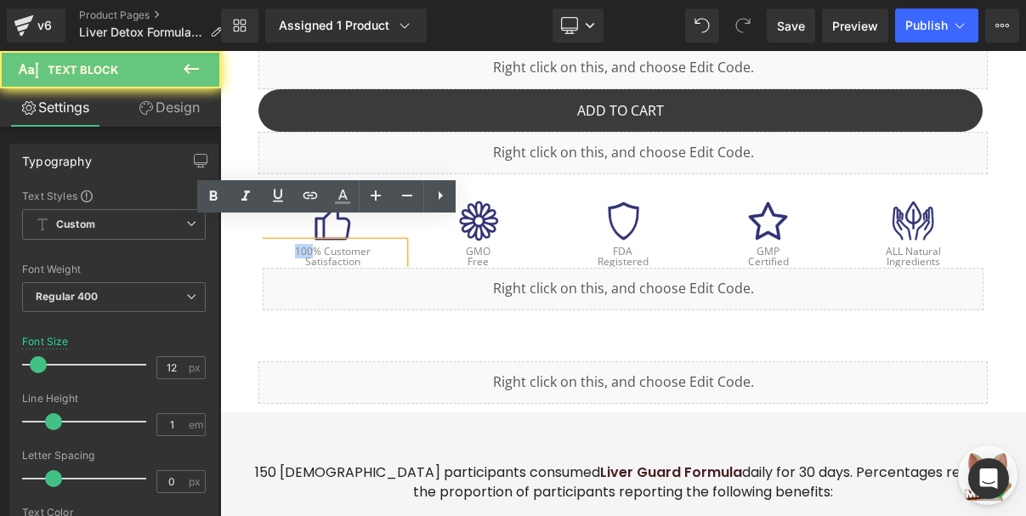
click at [267, 247] on p "100% Customer" at bounding box center [333, 252] width 141 height 10
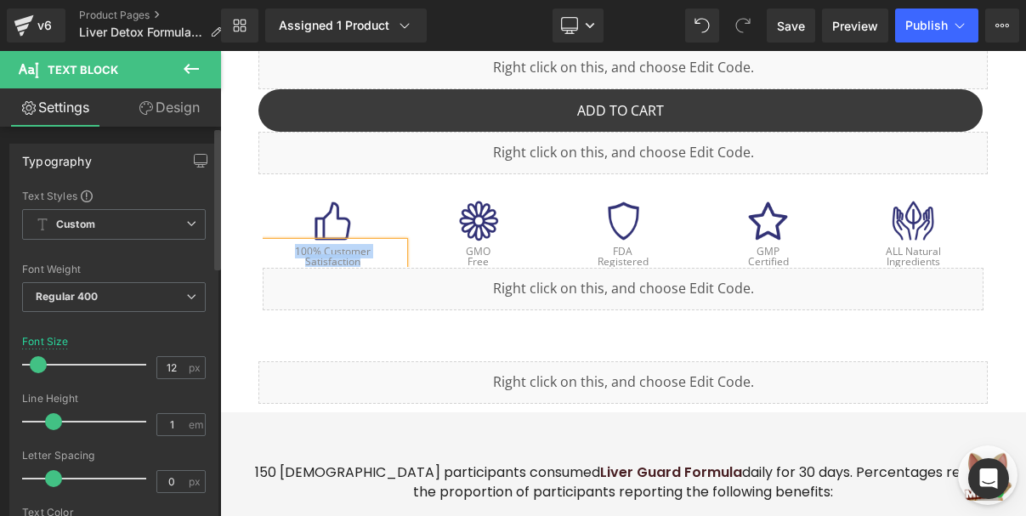
copy div "100% Customer Satisfaction"
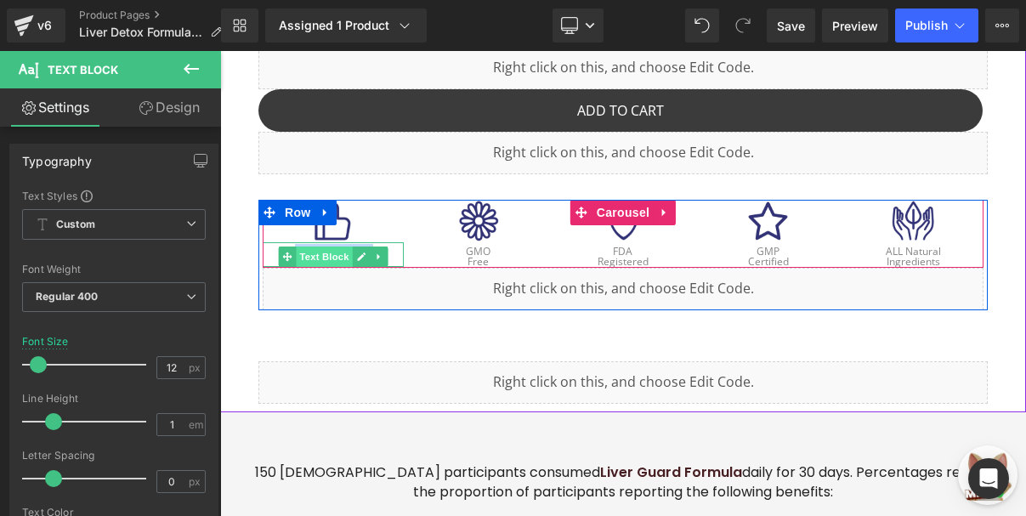
click at [331, 247] on span "Text Block" at bounding box center [324, 257] width 56 height 20
click at [334, 211] on span "Image" at bounding box center [333, 221] width 36 height 20
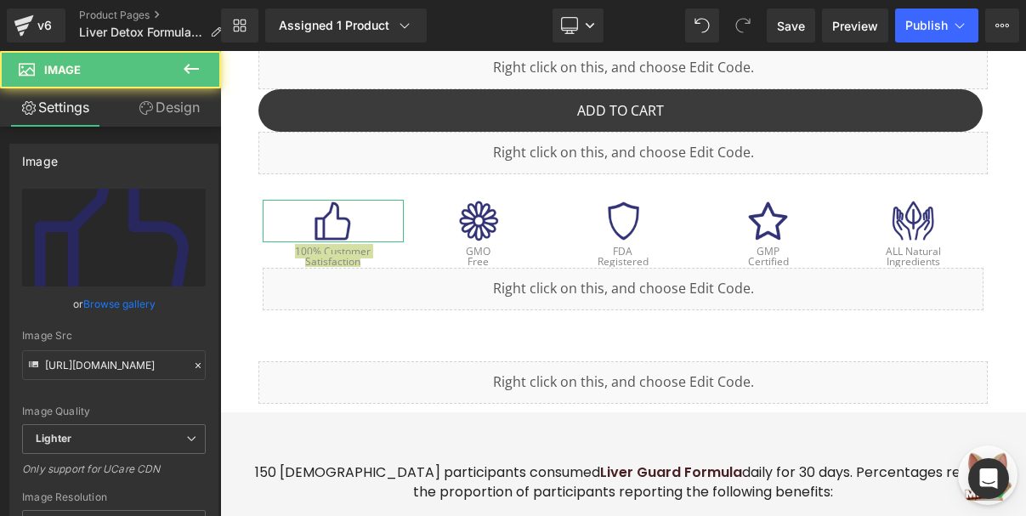
click at [170, 107] on link "Design" at bounding box center [169, 107] width 111 height 38
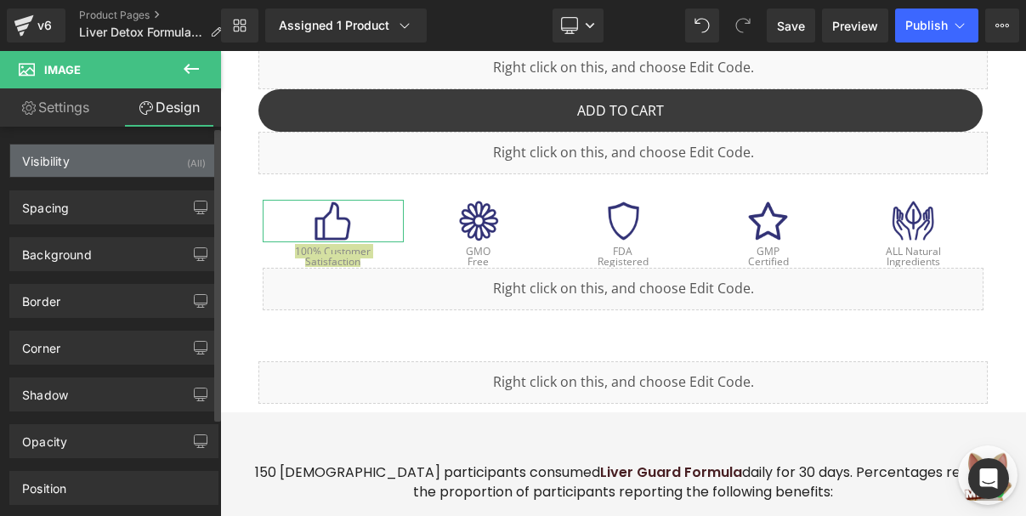
click at [125, 159] on div "Visibility (All)" at bounding box center [113, 161] width 207 height 32
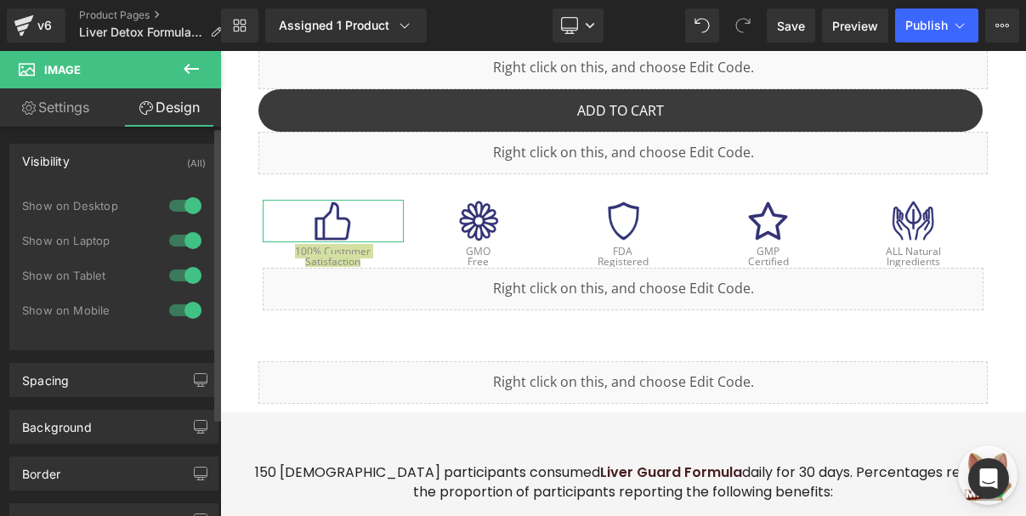
click at [117, 161] on div "Visibility (All)" at bounding box center [113, 161] width 207 height 32
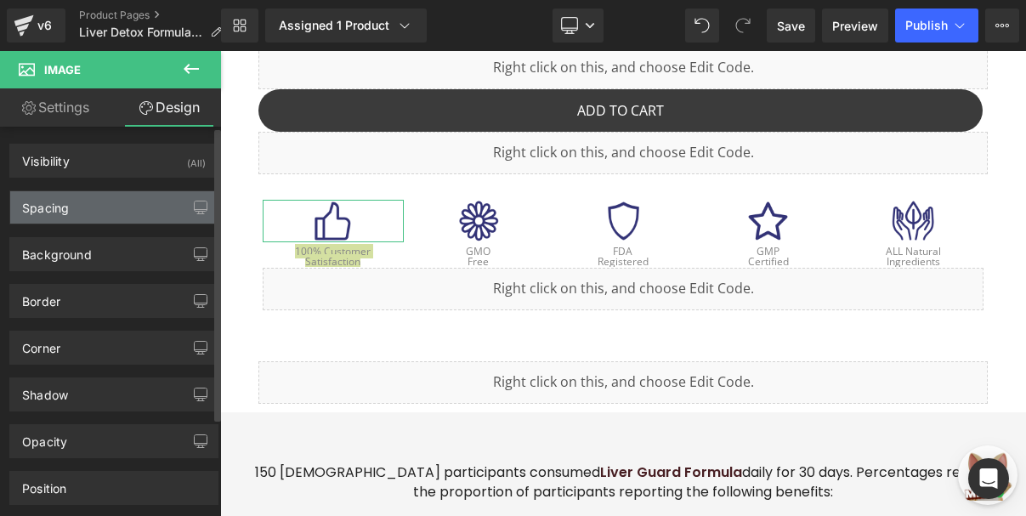
click at [116, 208] on div "Spacing" at bounding box center [113, 207] width 207 height 32
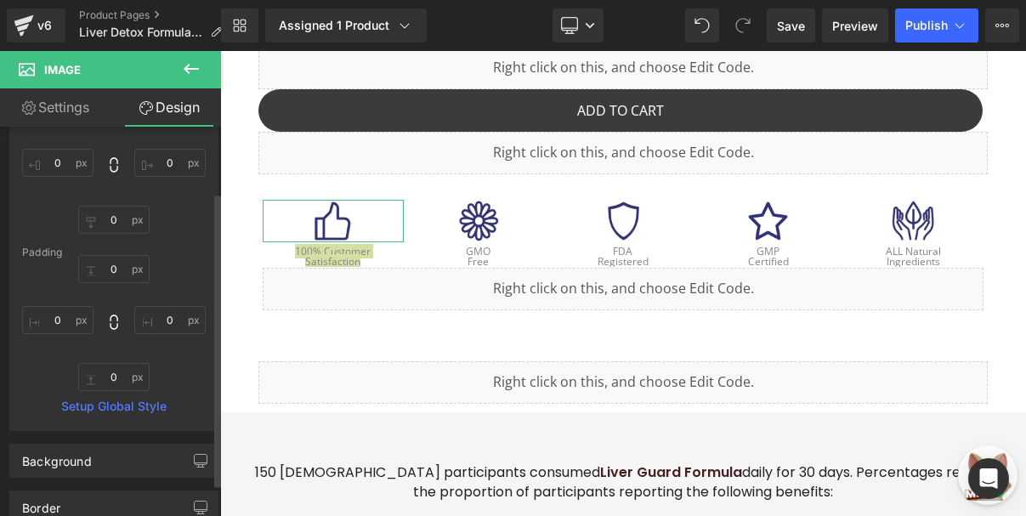
scroll to position [170, 0]
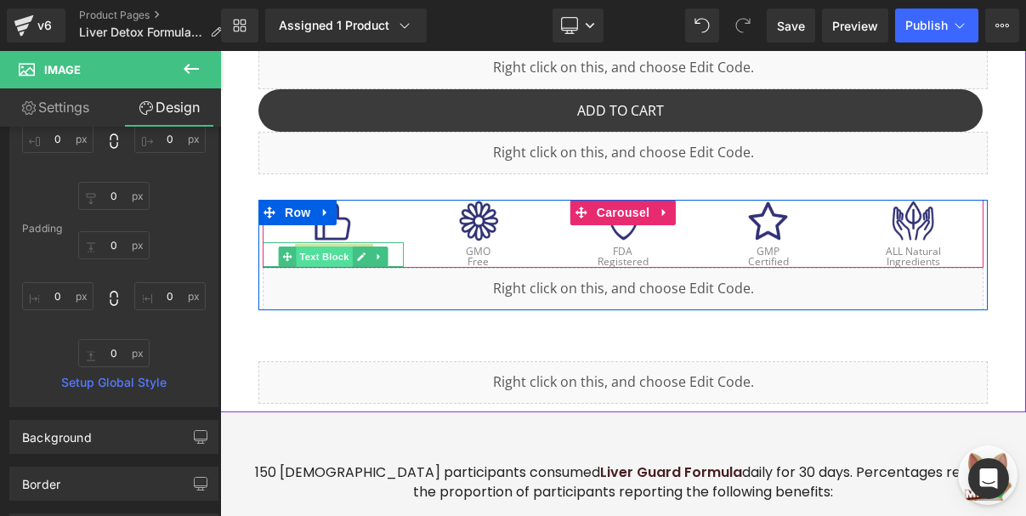
click at [327, 247] on span "Text Block" at bounding box center [324, 257] width 56 height 20
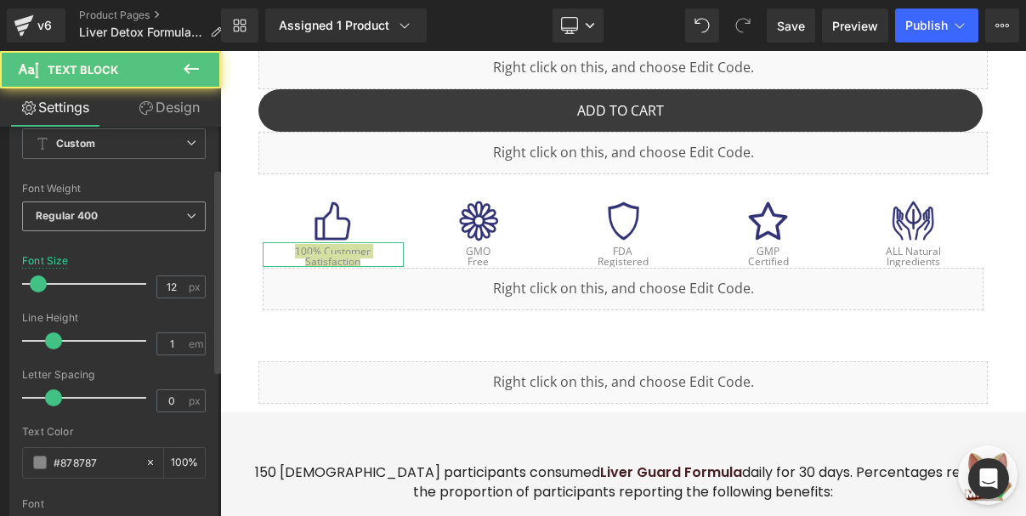
scroll to position [85, 0]
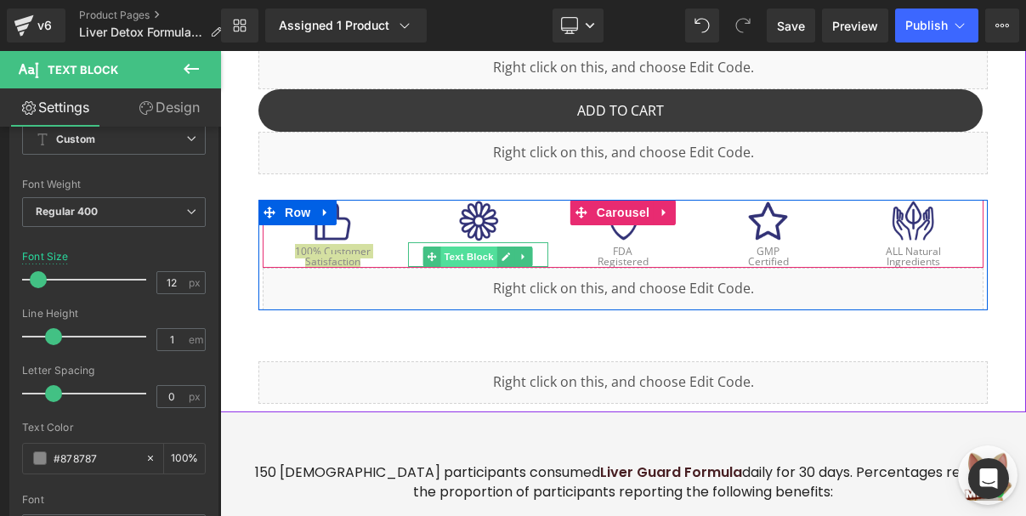
click at [476, 247] on span "Text Block" at bounding box center [469, 257] width 56 height 20
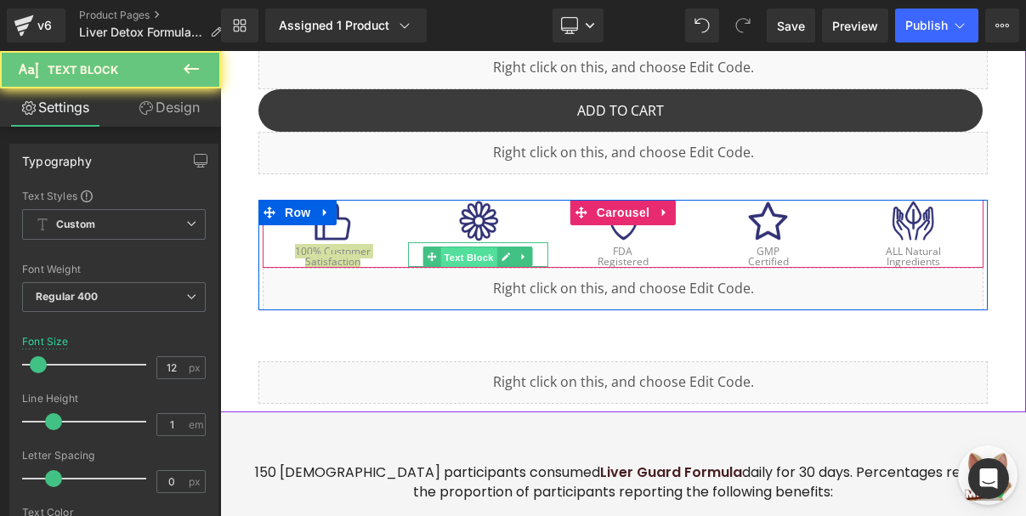
click at [476, 247] on span "Text Block" at bounding box center [469, 257] width 56 height 20
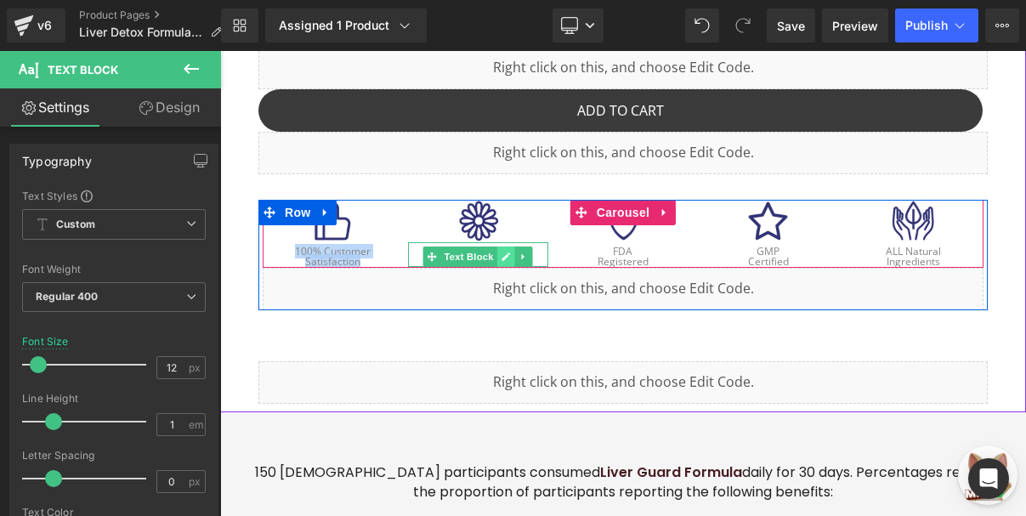
click at [504, 247] on link at bounding box center [506, 257] width 18 height 20
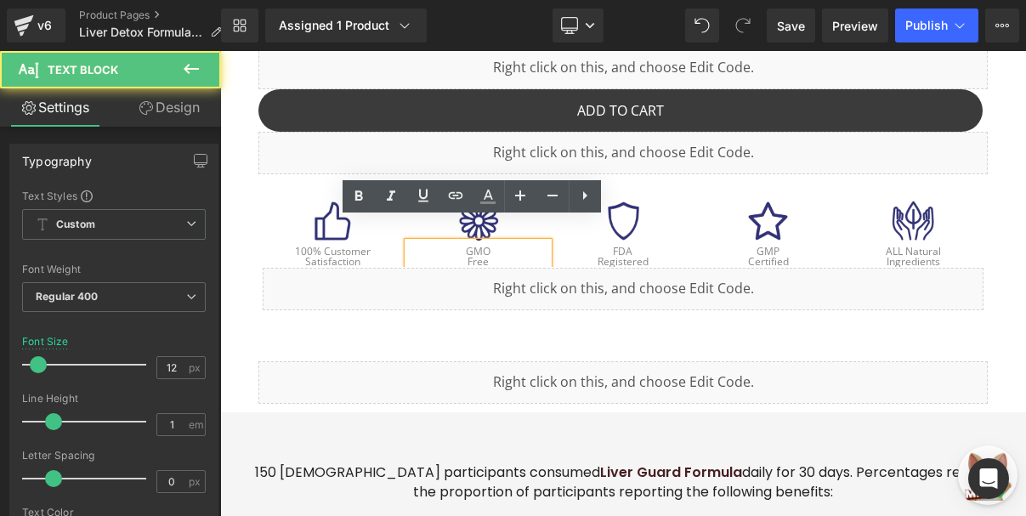
click at [485, 247] on p "GMO" at bounding box center [478, 252] width 141 height 10
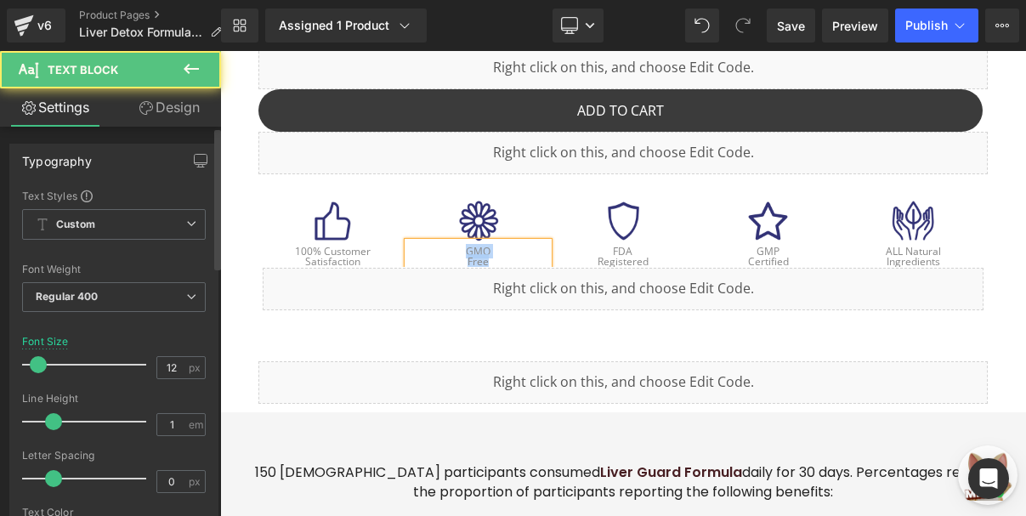
copy div "GMO Free"
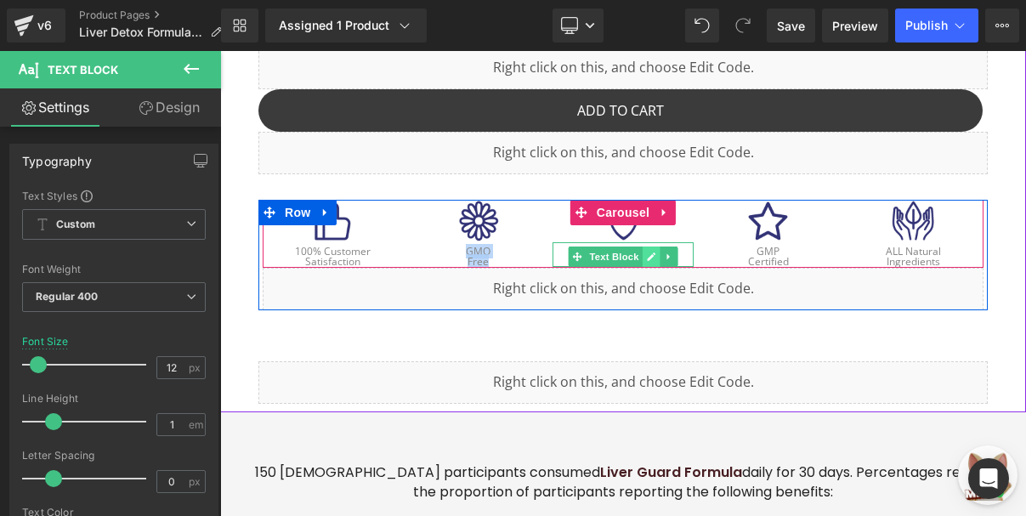
click at [643, 247] on link at bounding box center [652, 257] width 18 height 20
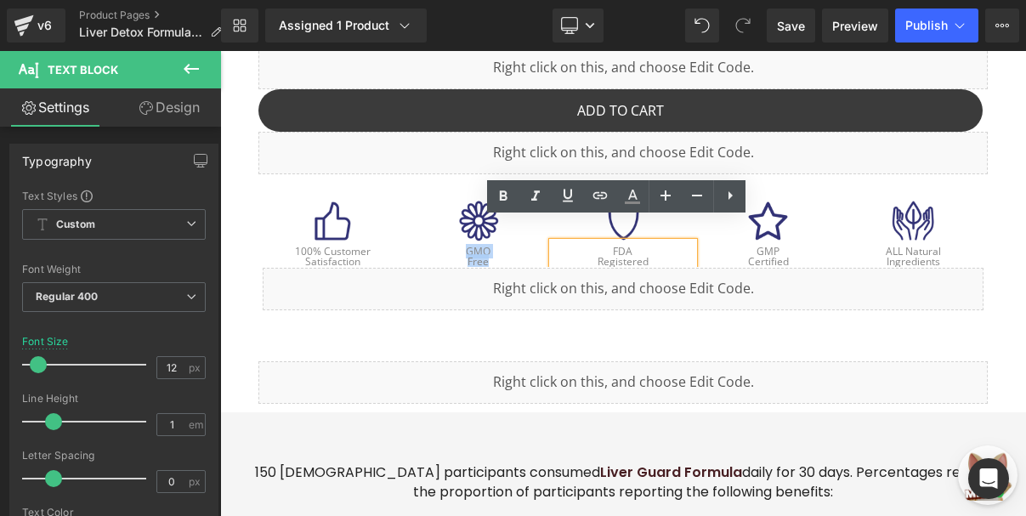
click at [629, 257] on p "Registered" at bounding box center [623, 262] width 141 height 10
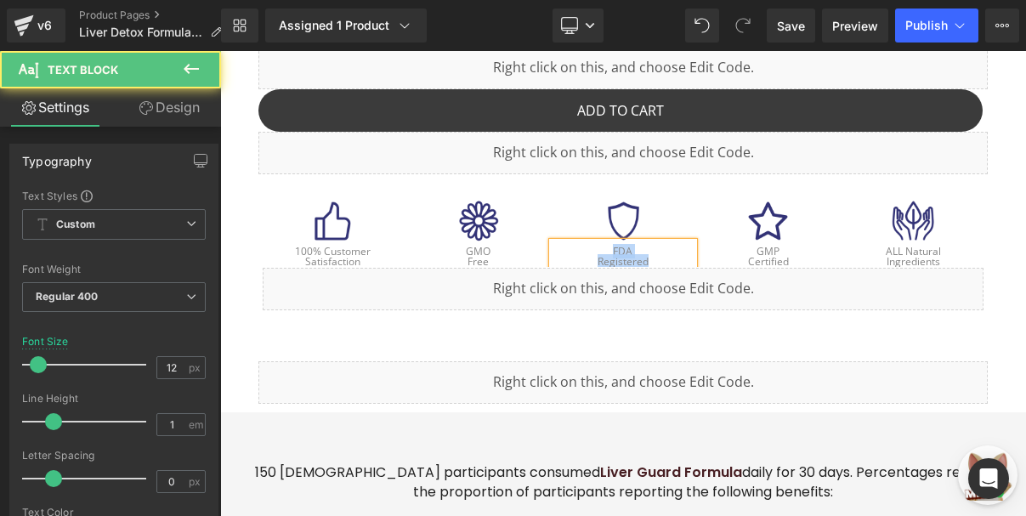
copy div "FDA Registered"
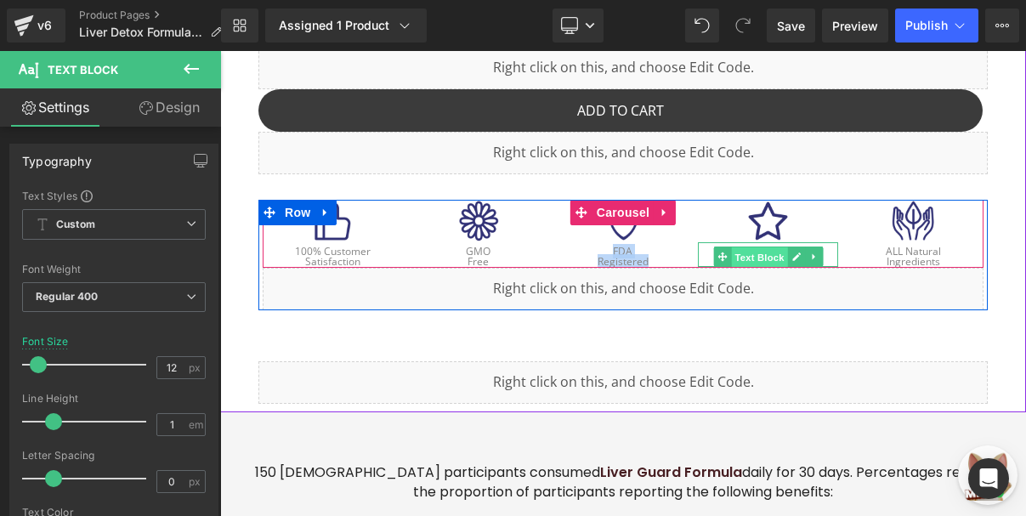
click at [763, 247] on span "Text Block" at bounding box center [759, 257] width 56 height 20
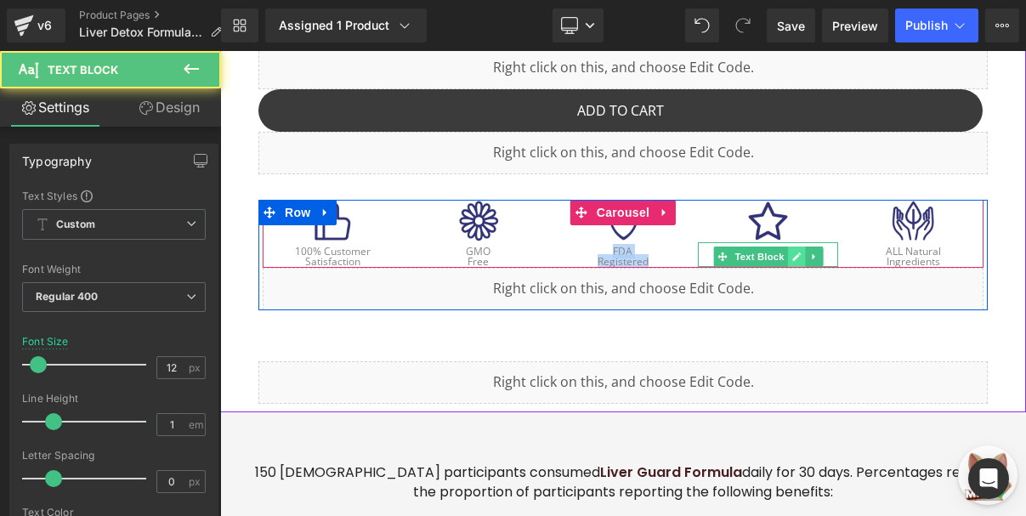
click at [787, 247] on link at bounding box center [796, 257] width 18 height 20
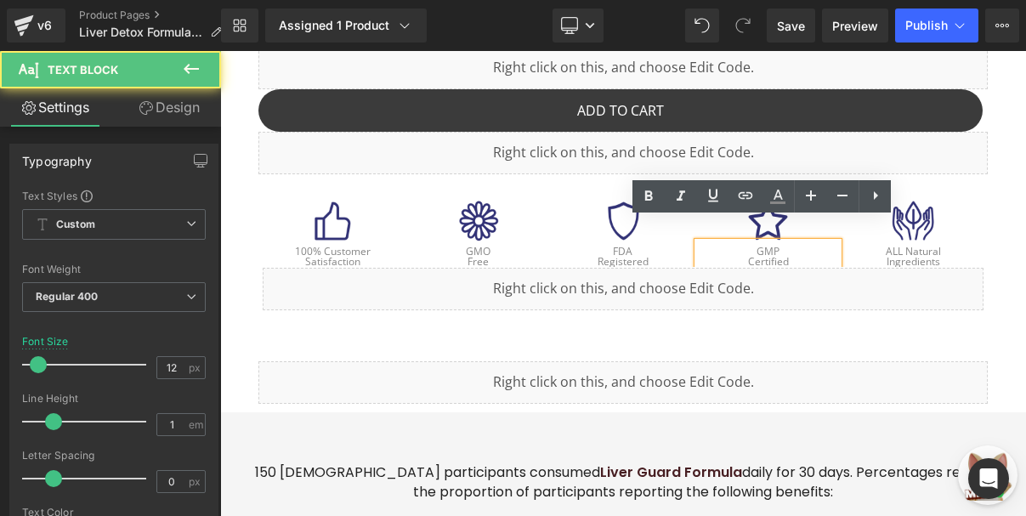
click at [735, 247] on p "GMP" at bounding box center [768, 252] width 141 height 10
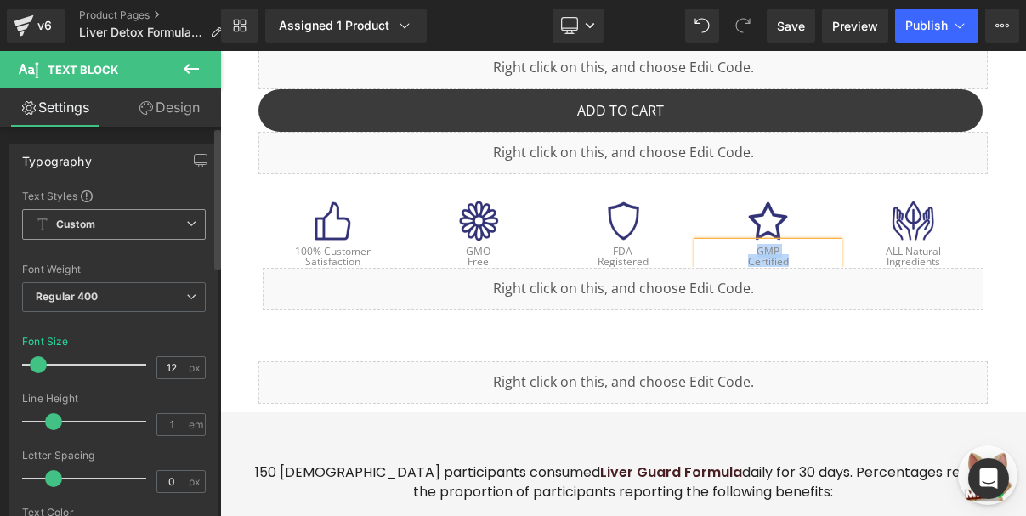
copy div "GMP Certified"
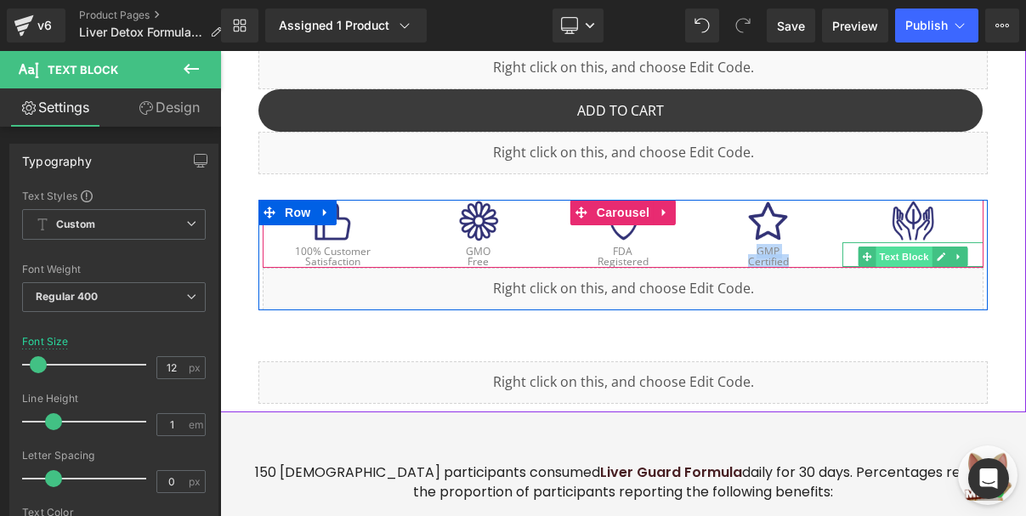
click at [913, 247] on span "Text Block" at bounding box center [905, 257] width 56 height 20
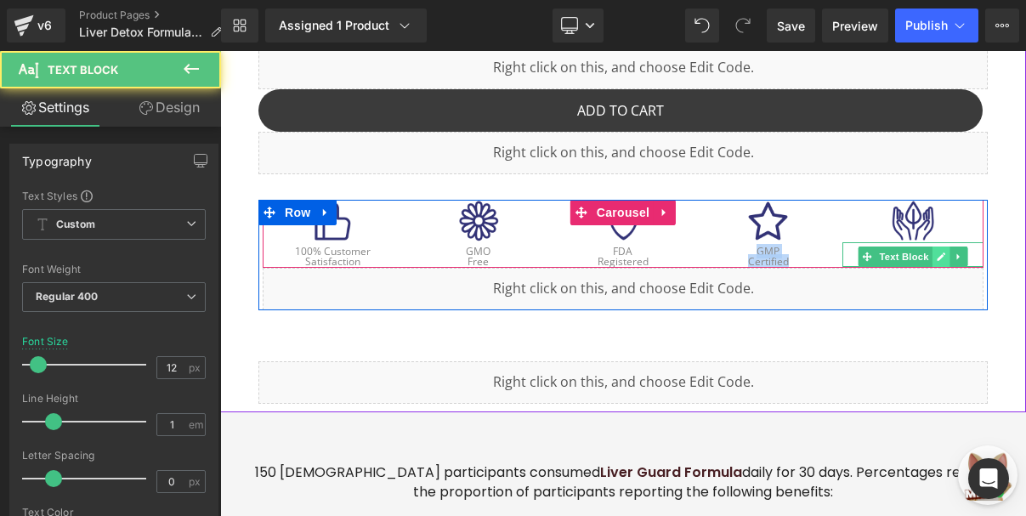
click at [937, 252] on icon at bounding box center [941, 257] width 9 height 10
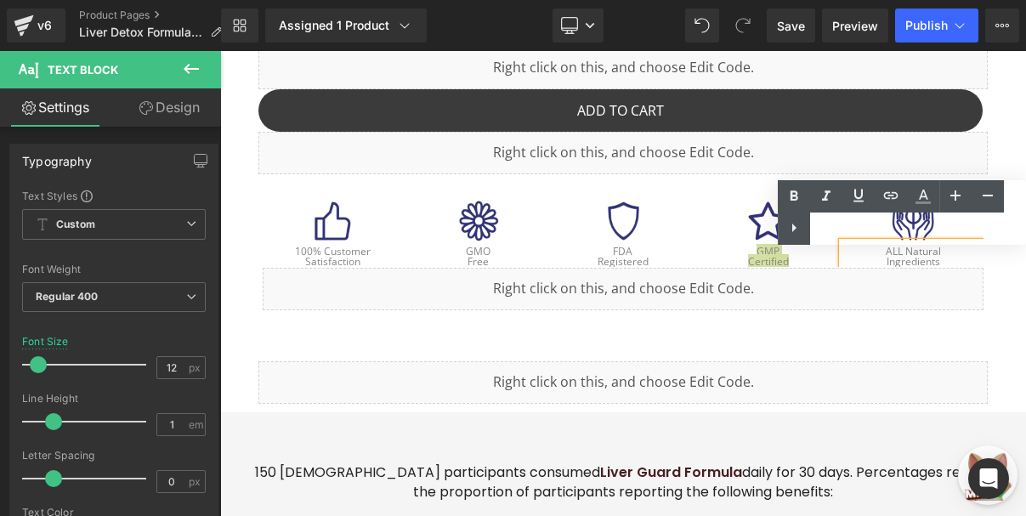
click at [917, 230] on div "Text Color Highlight Color #333333" at bounding box center [902, 212] width 248 height 65
click at [898, 229] on div "Text Color Highlight Color #333333" at bounding box center [902, 212] width 248 height 65
click at [898, 228] on div "Text Color Highlight Color #333333" at bounding box center [902, 212] width 248 height 65
click at [899, 227] on div "Text Color Highlight Color #333333" at bounding box center [902, 212] width 248 height 65
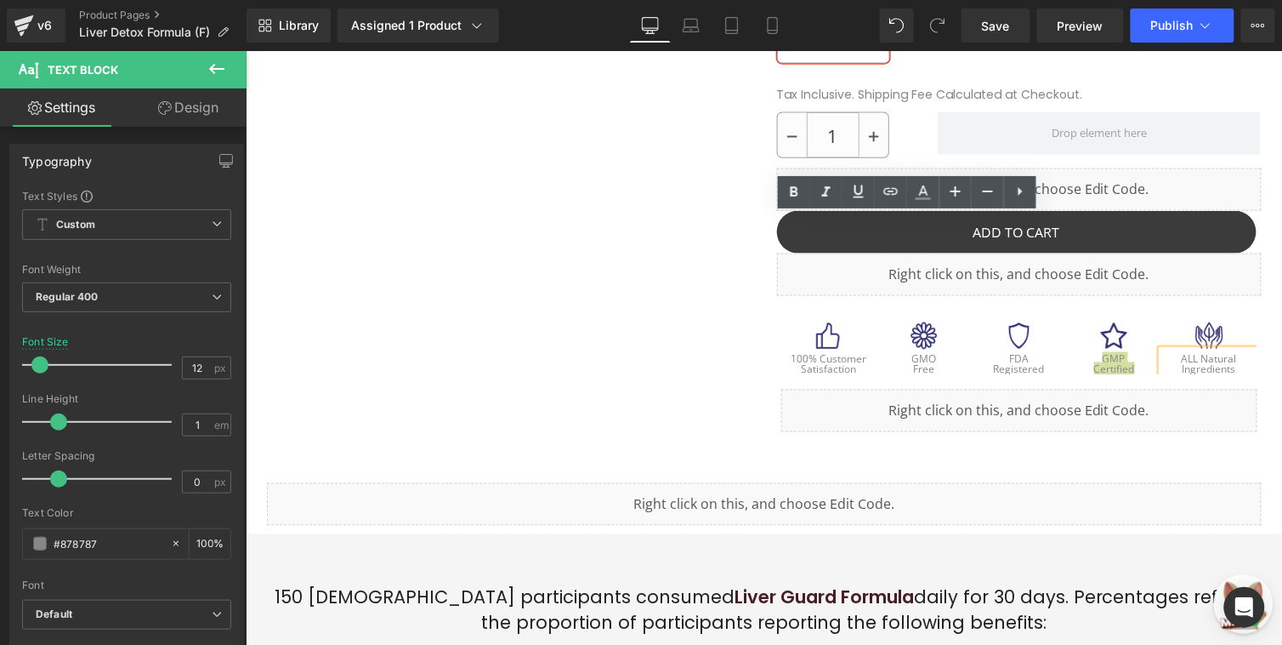
scroll to position [595, 0]
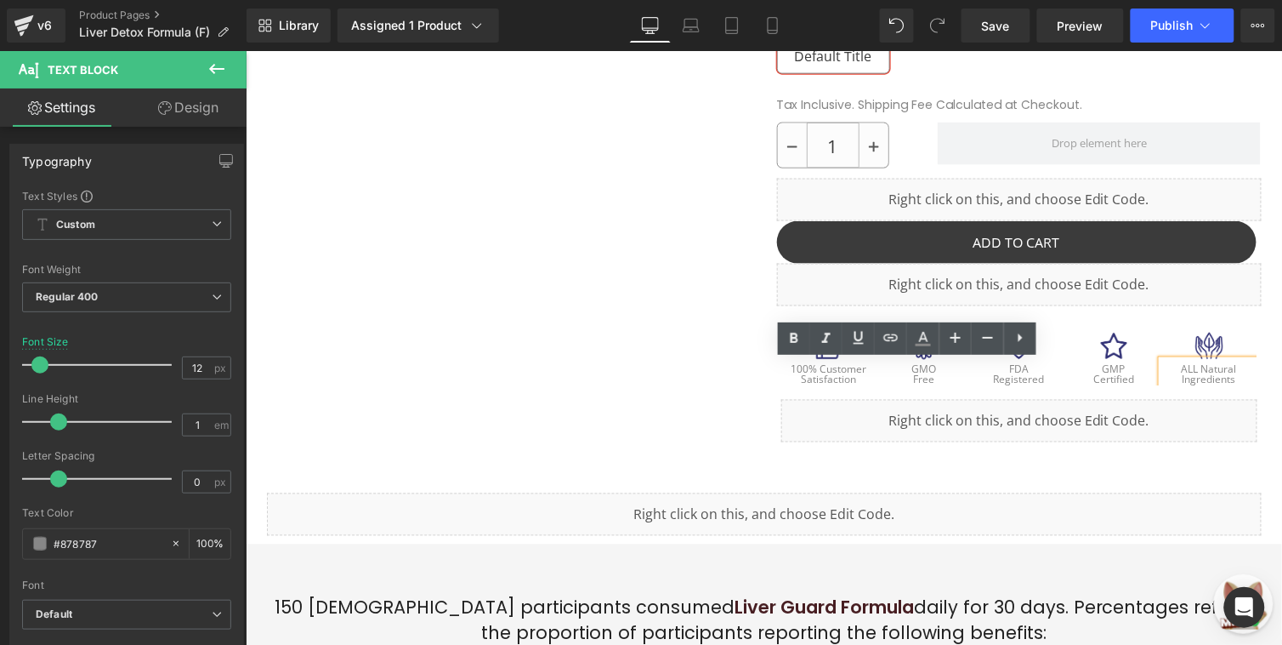
click at [1194, 372] on span "Ingredients" at bounding box center [1209, 379] width 54 height 14
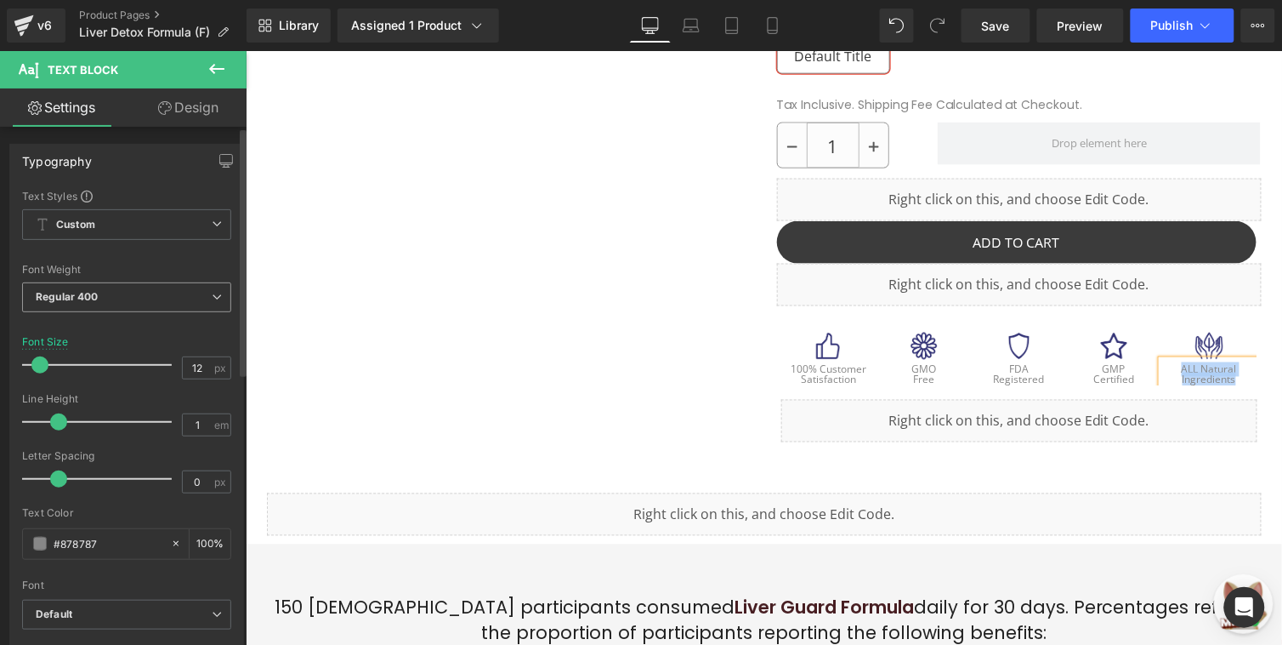
copy div "ALL Natural Ingredients"
